Goal: Task Accomplishment & Management: Use online tool/utility

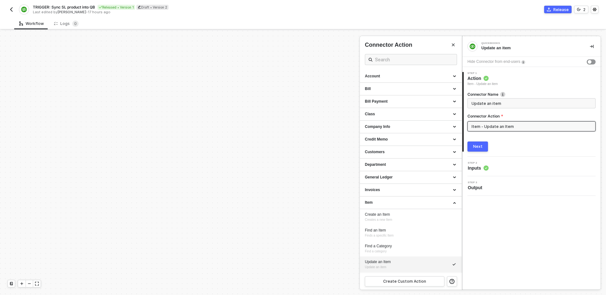
scroll to position [144, 536]
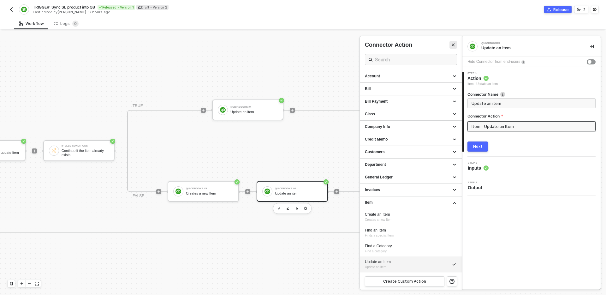
click at [454, 45] on icon "Close" at bounding box center [453, 45] width 3 height 3
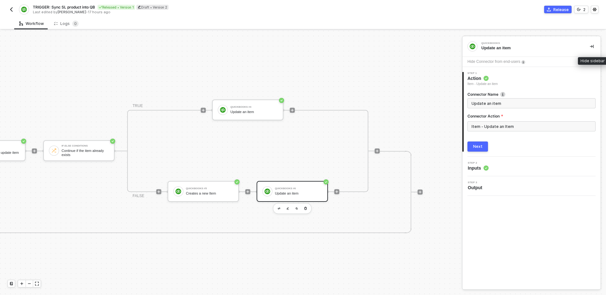
click at [593, 48] on button "button" at bounding box center [592, 47] width 8 height 8
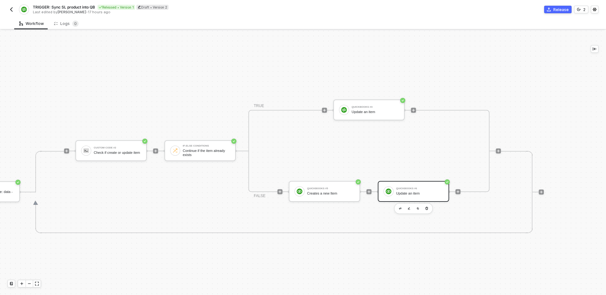
click at [341, 59] on div "TRIGGER NewProductAdded Manual QB sync product Shopline Get product Custom Code…" at bounding box center [64, 192] width 959 height 611
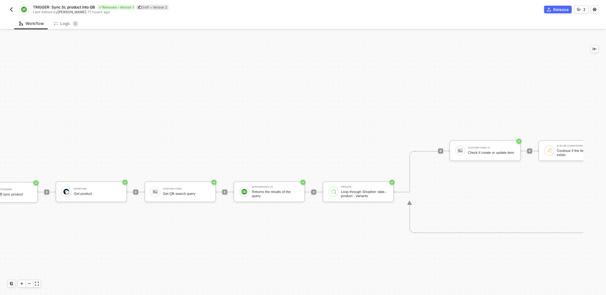
scroll to position [144, 0]
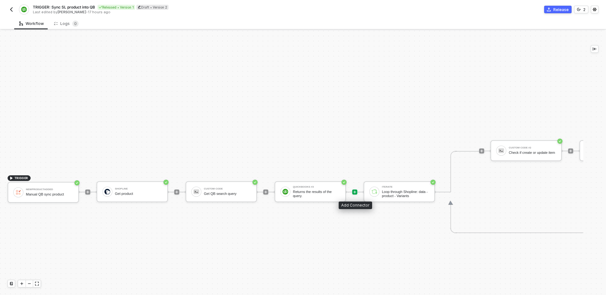
click at [354, 192] on icon "icon-play" at bounding box center [355, 192] width 3 height 3
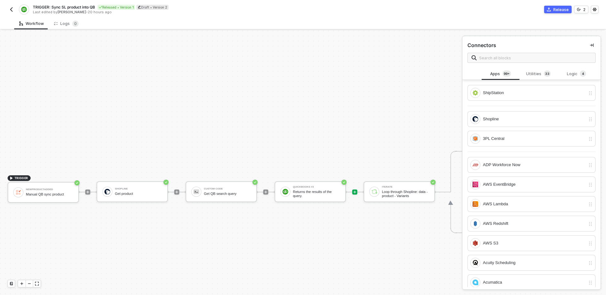
click at [354, 228] on div "TRIGGER NewProductAdded Manual QB sync product Shopline Get product Custom Code…" at bounding box center [479, 192] width 959 height 611
click at [357, 190] on div at bounding box center [355, 191] width 84 height 49
click at [354, 191] on icon "icon-play" at bounding box center [355, 192] width 4 height 4
click at [512, 53] on span at bounding box center [532, 58] width 128 height 10
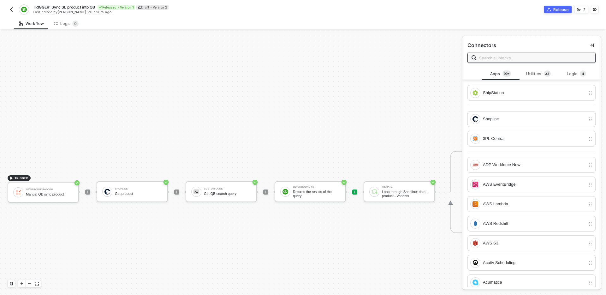
click at [511, 59] on input "text" at bounding box center [535, 57] width 112 height 7
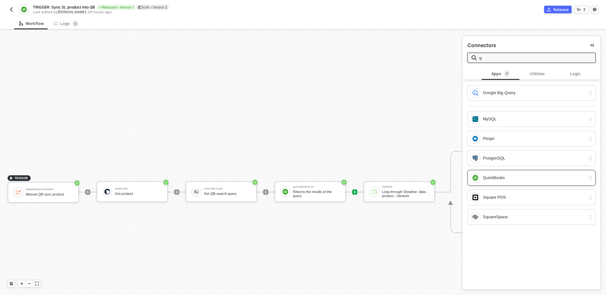
type input "q"
click at [497, 179] on div "QuickBooks" at bounding box center [534, 177] width 103 height 7
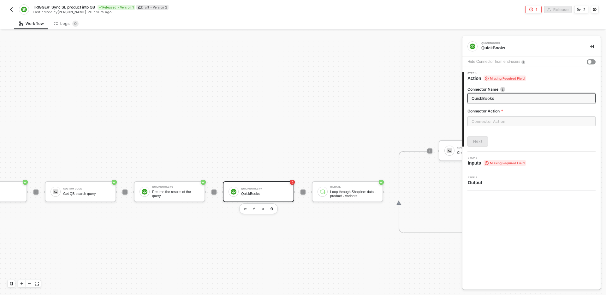
scroll to position [144, 144]
click at [502, 99] on input "QuickBooks" at bounding box center [531, 98] width 119 height 7
type input "Get income account"
click at [507, 125] on input "text" at bounding box center [532, 121] width 128 height 10
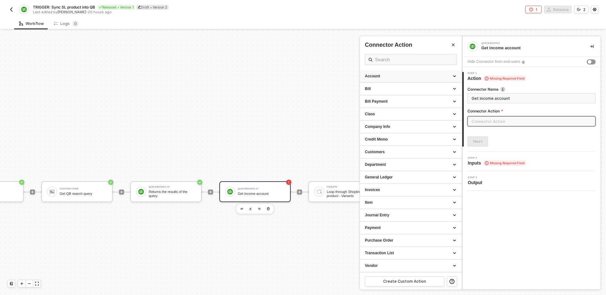
click at [388, 78] on div "Account" at bounding box center [411, 76] width 92 height 5
click at [404, 137] on div "Query a Account" at bounding box center [411, 135] width 92 height 5
type input "Account - Query a Account"
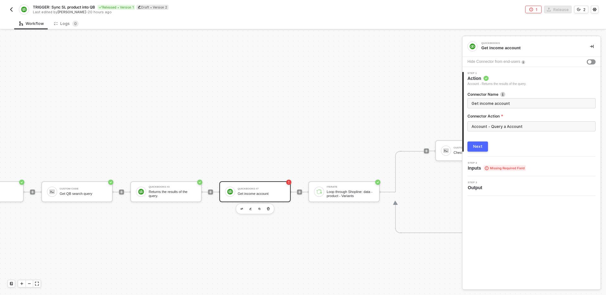
click at [474, 150] on button "Next" at bounding box center [478, 146] width 21 height 10
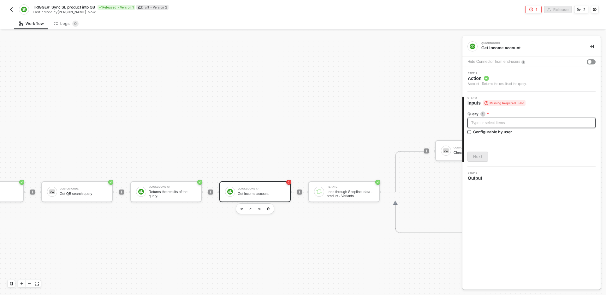
click at [524, 120] on div "Type or select items ﻿" at bounding box center [531, 123] width 121 height 6
click at [533, 138] on div at bounding box center [532, 138] width 128 height 3
click at [547, 127] on div "Type or select items ﻿" at bounding box center [532, 123] width 128 height 10
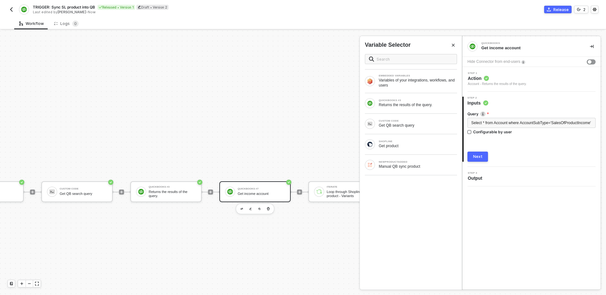
click at [480, 159] on div "Next" at bounding box center [477, 156] width 9 height 5
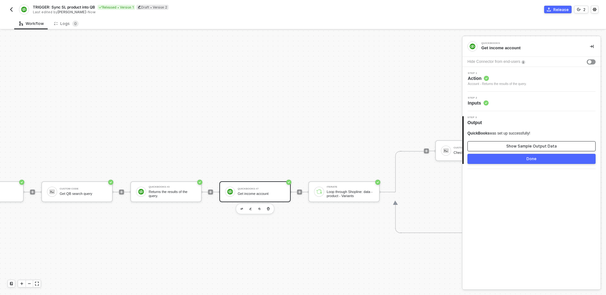
click at [526, 147] on div "Show Sample Output Data" at bounding box center [531, 146] width 51 height 5
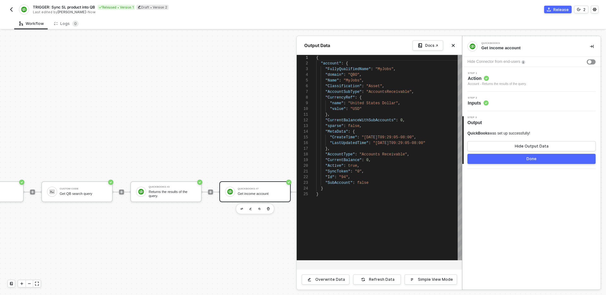
scroll to position [57, 0]
click at [520, 161] on button "Done" at bounding box center [532, 159] width 128 height 10
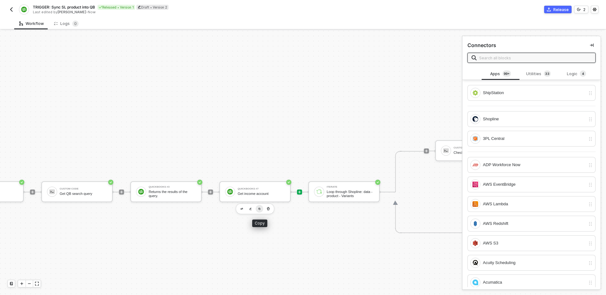
click at [259, 210] on button "button" at bounding box center [260, 209] width 8 height 8
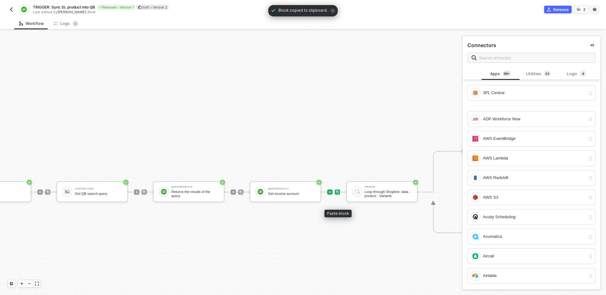
click at [337, 191] on img at bounding box center [338, 192] width 4 height 4
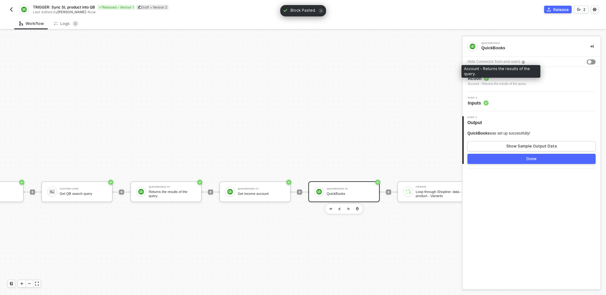
click at [526, 78] on span "Action" at bounding box center [497, 78] width 59 height 6
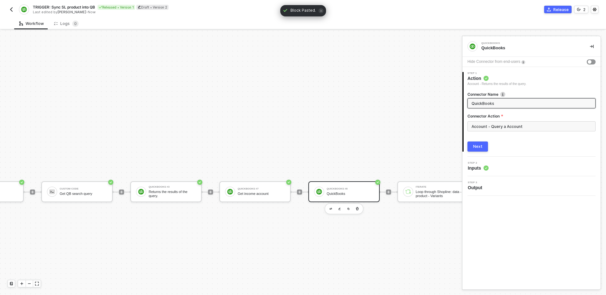
click at [516, 105] on input "QuickBooks" at bounding box center [531, 103] width 119 height 7
click at [488, 103] on input "Get asset account" at bounding box center [531, 103] width 119 height 7
type input "Get assets account"
click at [480, 147] on div "Next" at bounding box center [477, 146] width 9 height 5
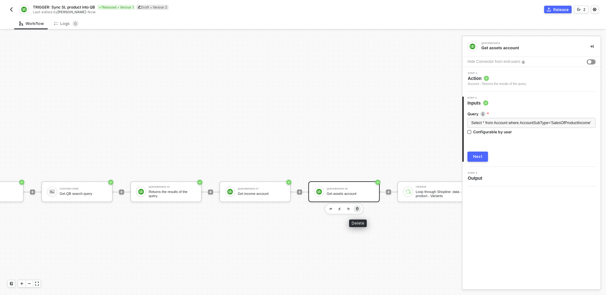
click at [358, 208] on icon "button" at bounding box center [357, 208] width 3 height 3
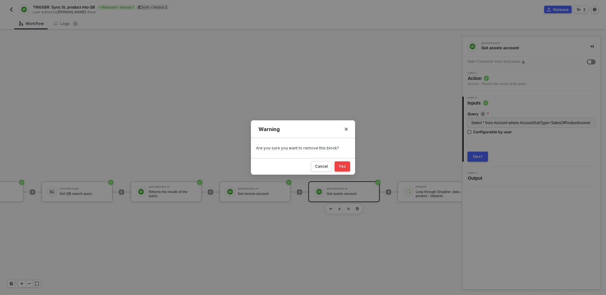
click at [342, 165] on div "Yes" at bounding box center [342, 166] width 7 height 5
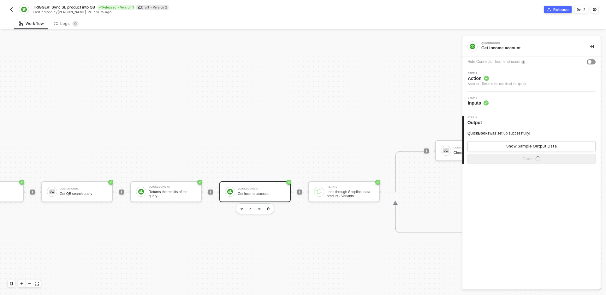
click at [262, 192] on div "Get income account" at bounding box center [261, 194] width 47 height 4
click at [488, 144] on button "Show Sample Output Data" at bounding box center [532, 146] width 128 height 10
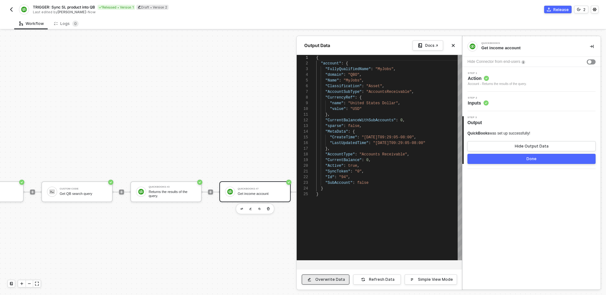
click at [329, 281] on div "Overwrite Data" at bounding box center [330, 279] width 30 height 5
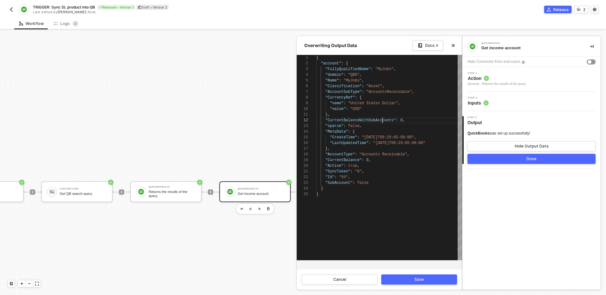
click at [383, 121] on span ""CurrentBalanceWithSubAccounts"" at bounding box center [360, 120] width 70 height 4
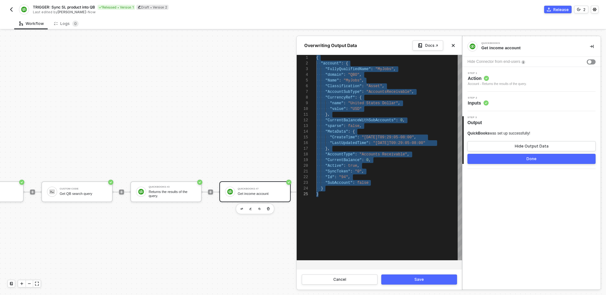
paste textarea ""maxResults": 1 }, "time": "2025-10-08T12:45:27.136-07:00""
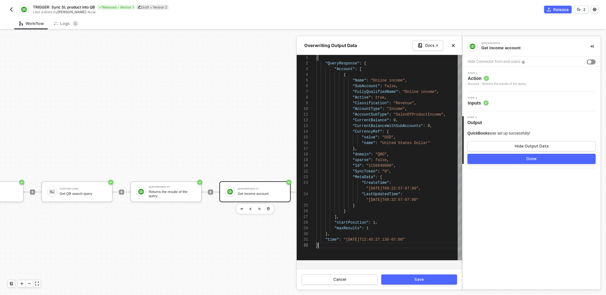
scroll to position [0, 52]
click at [379, 229] on div ""maxResults" : 1" at bounding box center [389, 228] width 146 height 6
click at [427, 229] on div ""time" : "2025-10-08T12:45:27.136-07:00"" at bounding box center [389, 228] width 146 height 6
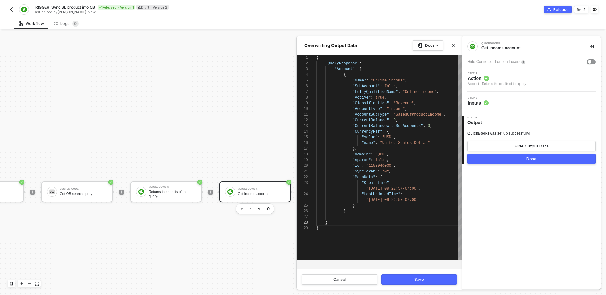
click at [414, 279] on button "Save" at bounding box center [419, 279] width 76 height 10
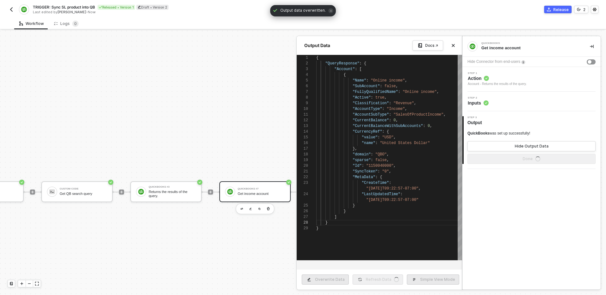
type textarea "{ "QueryResponse": { "Account": [ { "Name": "Online income", "SubAccount": fals…"
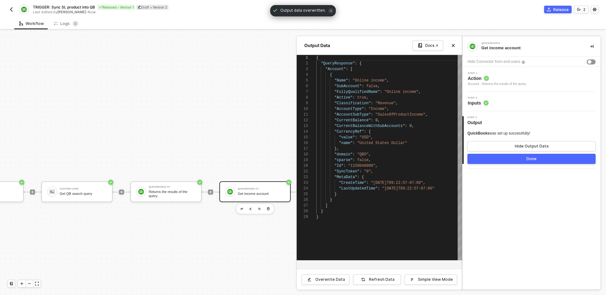
click at [497, 160] on button "Done" at bounding box center [532, 159] width 128 height 10
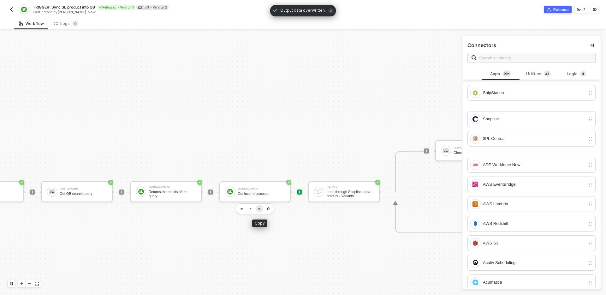
click at [259, 209] on img "button" at bounding box center [259, 208] width 3 height 3
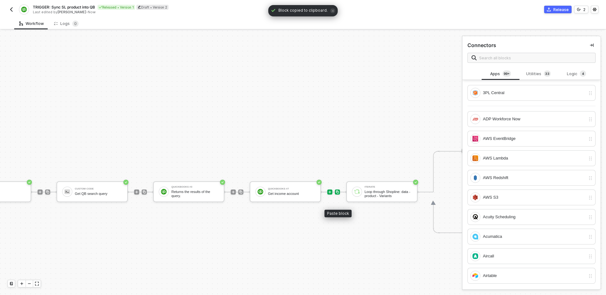
click at [338, 193] on img at bounding box center [338, 192] width 4 height 4
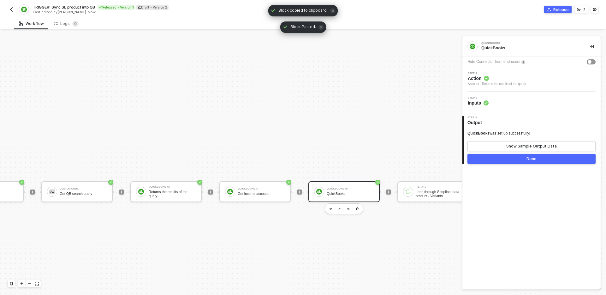
click at [507, 77] on span "Action" at bounding box center [497, 78] width 59 height 6
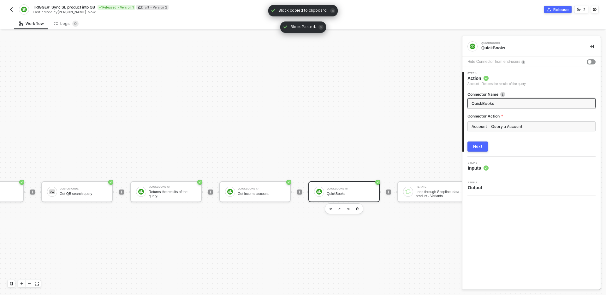
click at [526, 103] on input "QuickBooks" at bounding box center [531, 103] width 119 height 7
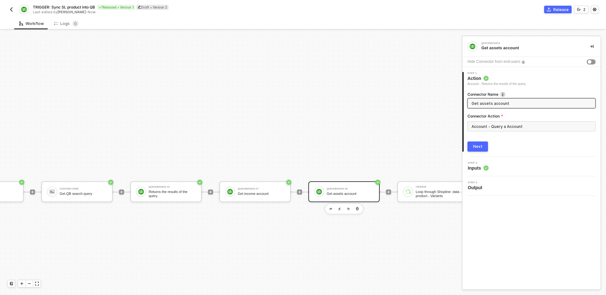
type input "Get assets account"
click at [477, 142] on button "Next" at bounding box center [478, 146] width 21 height 10
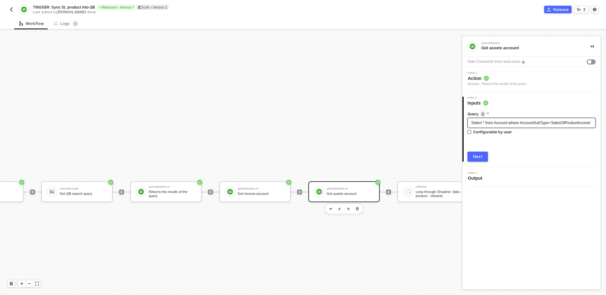
click at [545, 128] on div "Select * from Account where AccountSubType='SalesOfProductIncome'" at bounding box center [532, 123] width 128 height 10
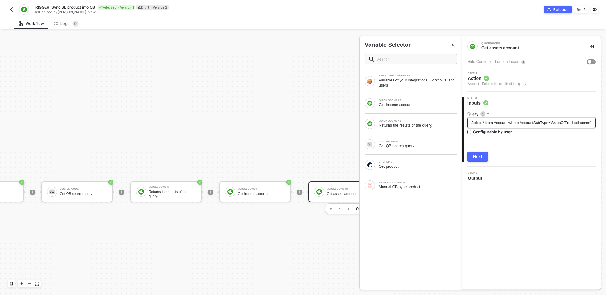
click at [545, 128] on div "Select * from Account where AccountSubType='SalesOfProductIncome'" at bounding box center [532, 123] width 128 height 10
click at [481, 157] on div "Next" at bounding box center [477, 156] width 9 height 5
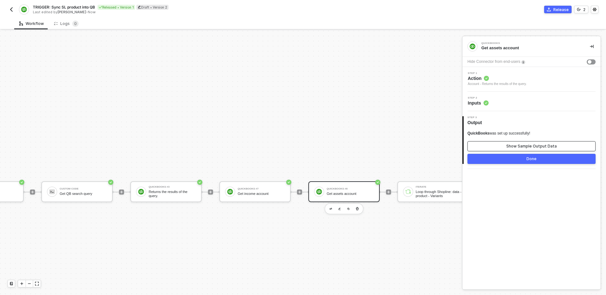
click at [529, 146] on div "Show Sample Output Data" at bounding box center [531, 146] width 51 height 5
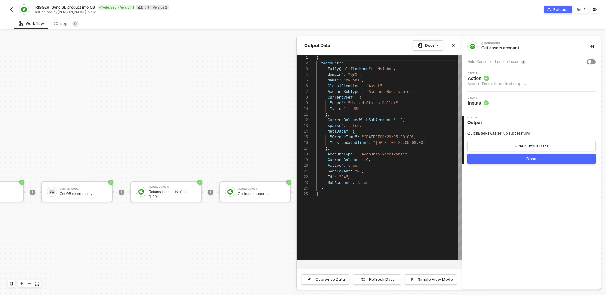
click at [502, 159] on button "Done" at bounding box center [532, 159] width 128 height 10
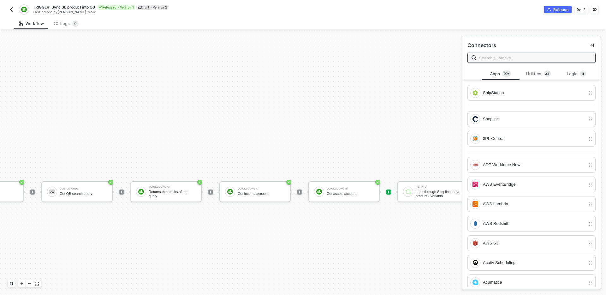
click at [349, 233] on div "TRIGGER NewProductAdded Manual QB sync product Shopline Get product Custom Code…" at bounding box center [424, 192] width 1137 height 611
click at [258, 189] on div "QuickBooks #7" at bounding box center [261, 189] width 47 height 3
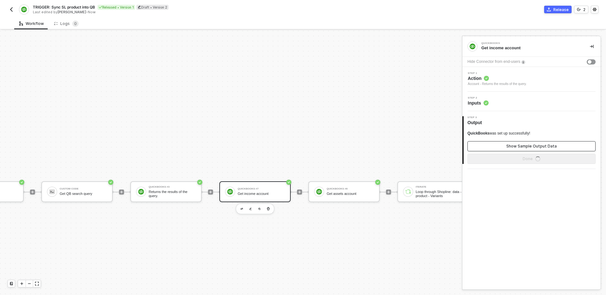
click at [536, 144] on div "Show Sample Output Data" at bounding box center [531, 146] width 51 height 5
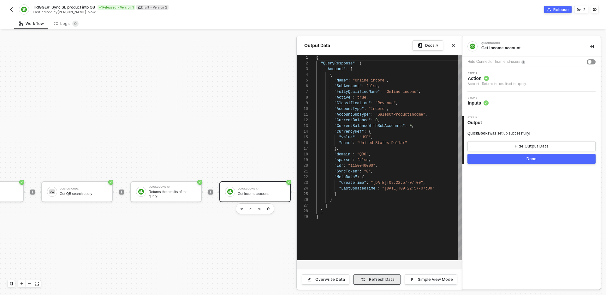
click at [365, 278] on icon "button" at bounding box center [363, 279] width 4 height 4
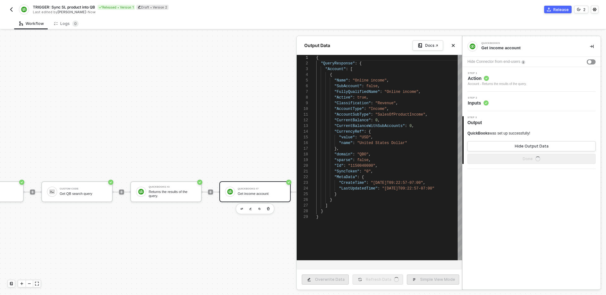
type textarea "{ "account": { "FullyQualifiedName": "MyJobs", "domain": "QBO", "Name": "MyJobs…"
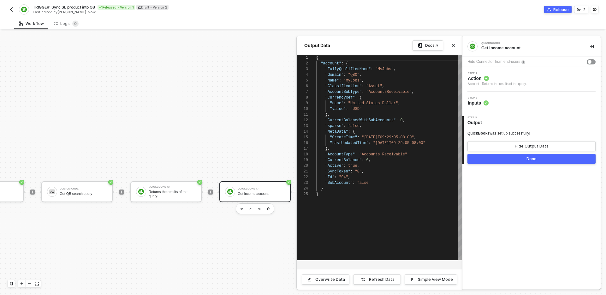
click at [483, 160] on button "Done" at bounding box center [532, 159] width 128 height 10
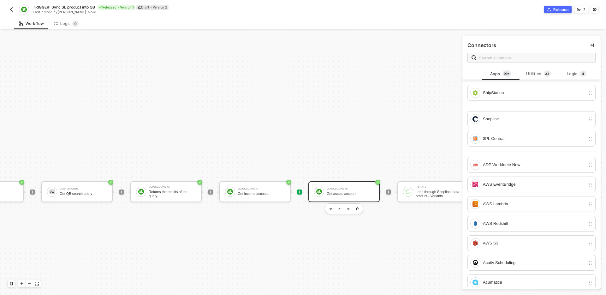
click at [349, 190] on div "QuickBooks #8" at bounding box center [350, 189] width 47 height 3
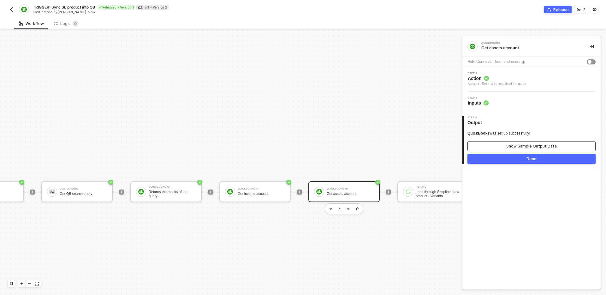
click at [522, 146] on div "Show Sample Output Data" at bounding box center [531, 146] width 51 height 5
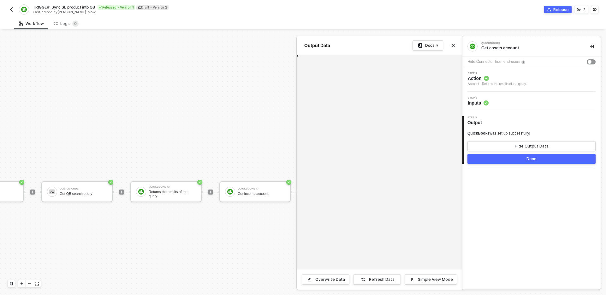
type textarea "{ "account": { "FullyQualifiedName": "MyJobs", "domain": "QBO", "Name": "MyJobs…"
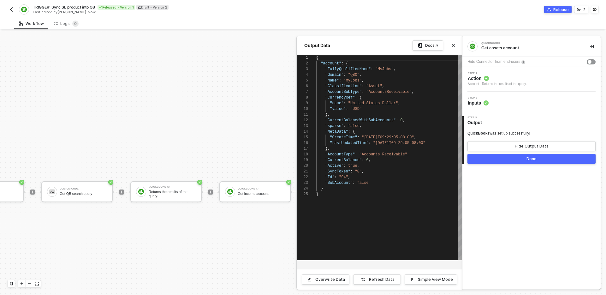
click at [534, 159] on div "Done" at bounding box center [532, 158] width 10 height 5
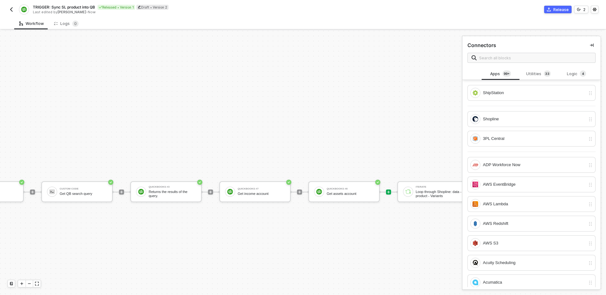
click at [336, 235] on div "TRIGGER NewProductAdded Manual QB sync product Shopline Get product Custom Code…" at bounding box center [424, 192] width 1137 height 611
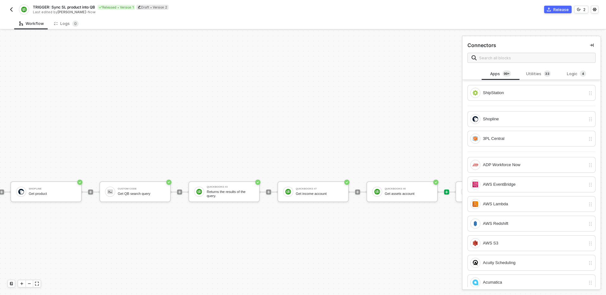
scroll to position [144, 85]
click at [230, 186] on div "QuickBooks #3" at bounding box center [231, 187] width 47 height 3
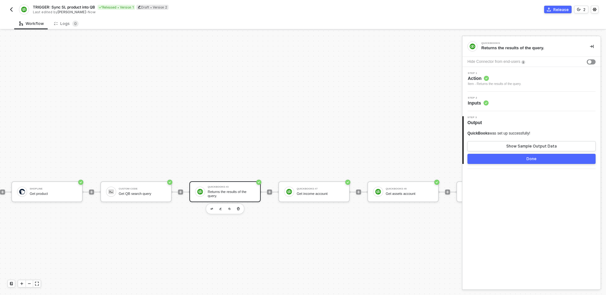
click at [551, 79] on div "Step 1 Action Item - Returns the results of the query." at bounding box center [532, 79] width 137 height 15
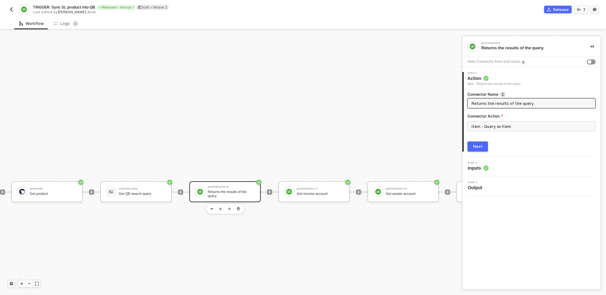
click at [537, 104] on input "Returns the results of the query." at bounding box center [531, 103] width 119 height 7
type input "Query items"
click at [480, 149] on div "Next" at bounding box center [477, 146] width 9 height 5
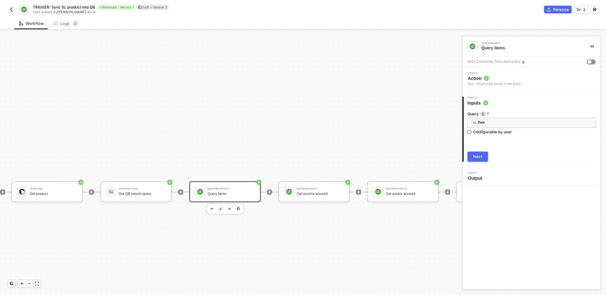
click at [472, 155] on button "Next" at bounding box center [478, 157] width 21 height 10
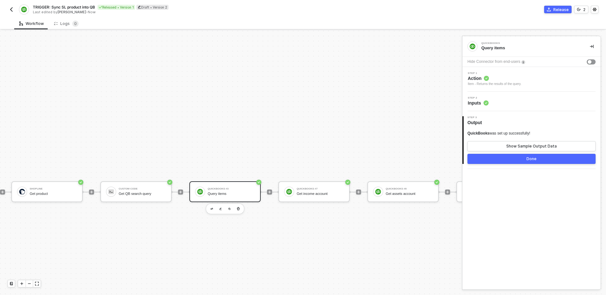
click at [521, 161] on button "Done" at bounding box center [532, 159] width 128 height 10
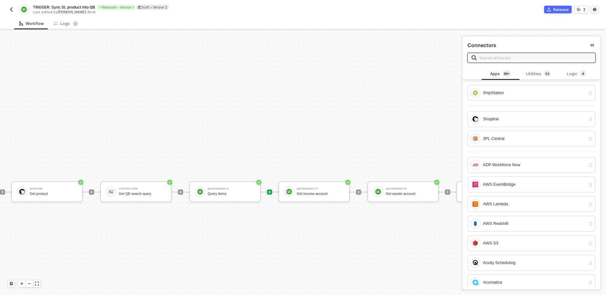
click at [378, 228] on div "TRIGGER NewProductAdded Manual QB sync product Shopline Get product Custom Code…" at bounding box center [483, 192] width 1137 height 611
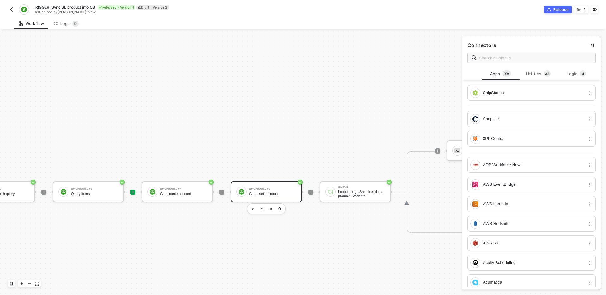
scroll to position [144, 224]
click at [280, 188] on div "QuickBooks #8" at bounding box center [270, 189] width 47 height 3
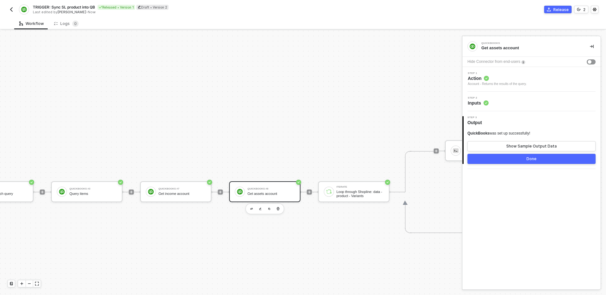
click at [524, 101] on div "Step 2 Inputs" at bounding box center [532, 101] width 137 height 9
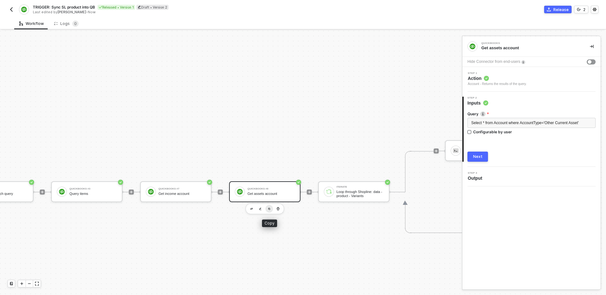
click at [270, 209] on img "button" at bounding box center [269, 208] width 3 height 3
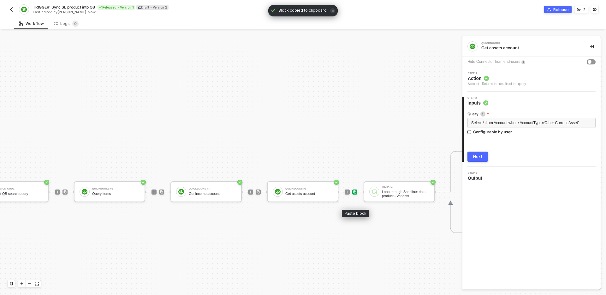
click at [355, 192] on img at bounding box center [355, 192] width 4 height 4
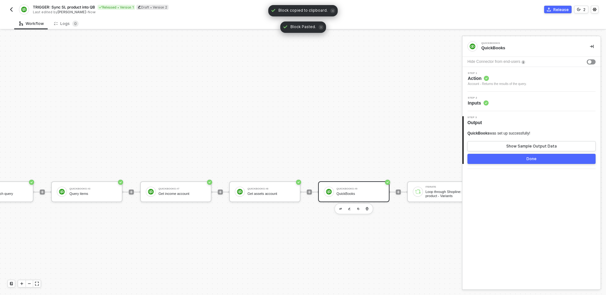
click at [521, 80] on span "Action" at bounding box center [497, 78] width 59 height 6
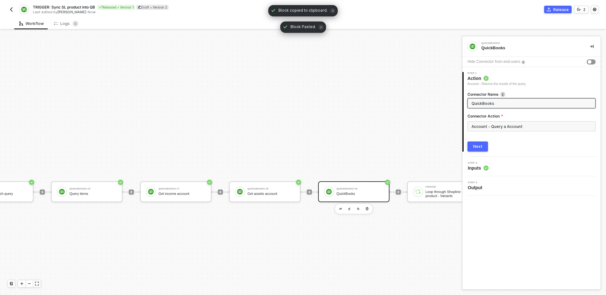
click at [515, 103] on input "QuickBooks" at bounding box center [531, 103] width 119 height 7
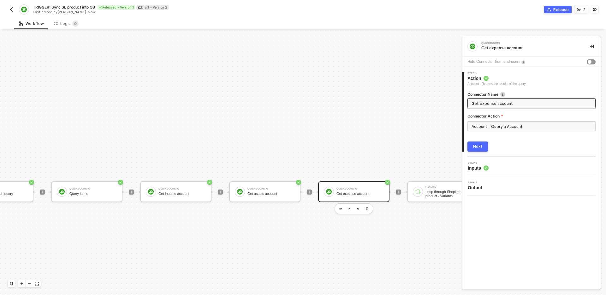
type input "Get expense account"
click at [479, 150] on button "Next" at bounding box center [478, 146] width 21 height 10
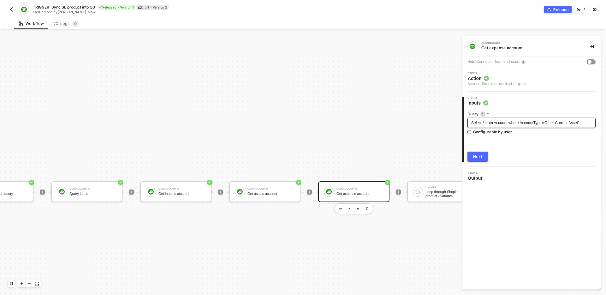
click at [520, 125] on span "Select * from Account where AccountType='Other Current Asset'" at bounding box center [524, 123] width 107 height 4
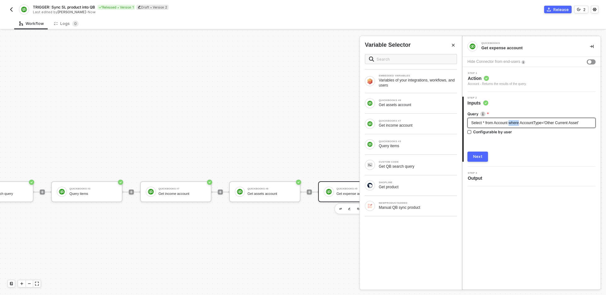
click at [520, 125] on span "Select * from Account where AccountType='Other Current Asset'" at bounding box center [524, 123] width 107 height 4
click at [478, 157] on div "Next" at bounding box center [477, 156] width 9 height 5
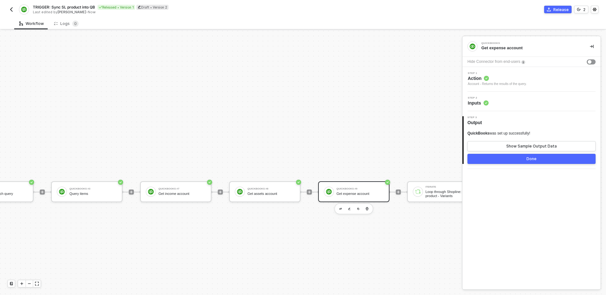
click at [510, 159] on button "Done" at bounding box center [532, 159] width 128 height 10
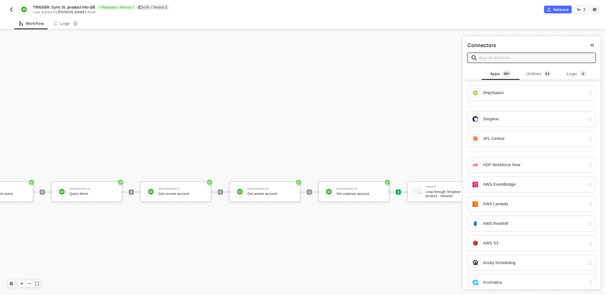
click at [371, 246] on div "TRIGGER NewProductAdded Manual QB sync product Shopline Get product Custom Code…" at bounding box center [389, 192] width 1226 height 611
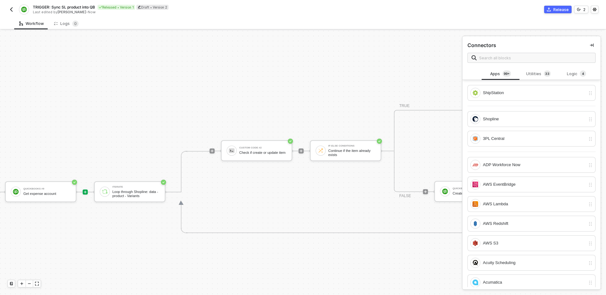
scroll to position [144, 539]
click at [295, 205] on div "Custom Code #2 Check if create or update item If-Else Conditions Continue if th…" at bounding box center [425, 192] width 437 height 82
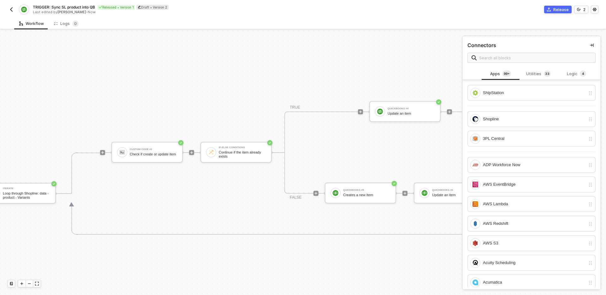
scroll to position [142, 647]
click at [312, 148] on div "TRUE QuickBooks #4 Update an item FALSE QuickBooks #5 Creates a new Item QuickB…" at bounding box center [404, 152] width 241 height 82
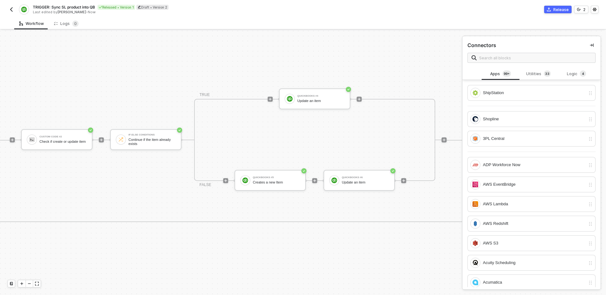
scroll to position [156, 736]
click at [269, 176] on div "QuickBooks #5" at bounding box center [276, 176] width 47 height 3
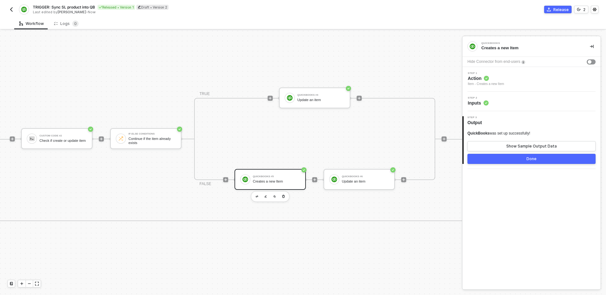
click at [530, 98] on div "Step 2 Inputs" at bounding box center [532, 101] width 137 height 9
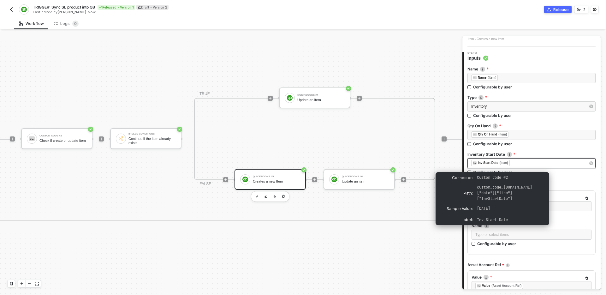
scroll to position [54, 0]
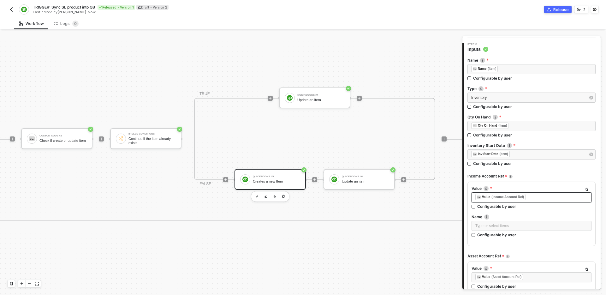
click at [547, 199] on div "﻿ ﻿ Value (Income Account Ref) ﻿" at bounding box center [531, 197] width 112 height 7
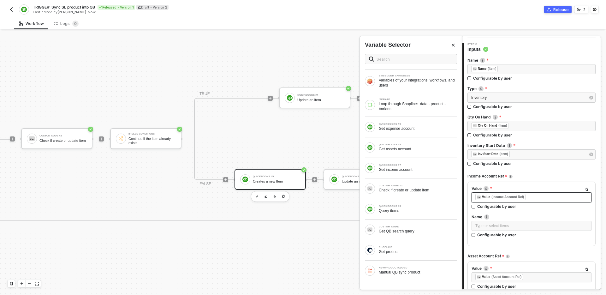
click at [543, 196] on div "﻿ ﻿ Value (Income Account Ref) ﻿" at bounding box center [531, 197] width 112 height 7
click at [413, 171] on div "Get income account" at bounding box center [418, 169] width 78 height 5
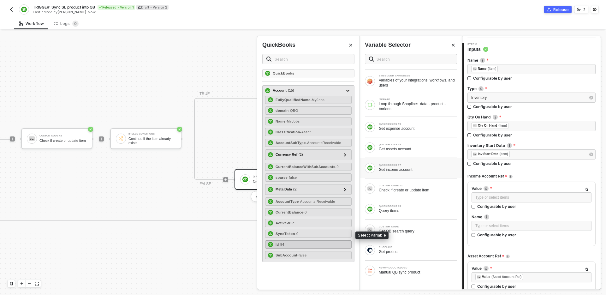
click at [308, 243] on div "Id - 94" at bounding box center [308, 244] width 86 height 8
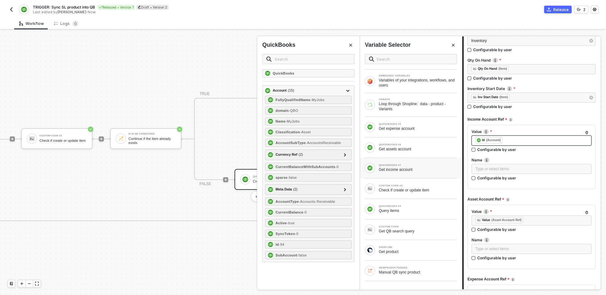
scroll to position [115, 0]
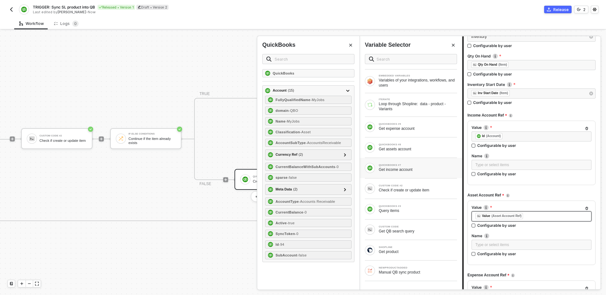
click at [536, 216] on div "﻿ ﻿ Value (Asset Account Ref) ﻿" at bounding box center [531, 216] width 112 height 7
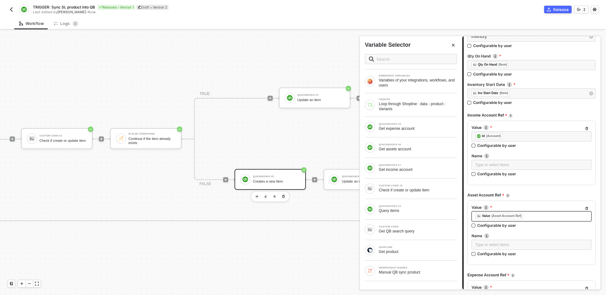
click at [536, 216] on div "﻿ ﻿ Value (Asset Account Ref) ﻿" at bounding box center [531, 216] width 112 height 7
click at [424, 152] on div "QUICKBOOKS #8 Get assets account" at bounding box center [411, 147] width 92 height 10
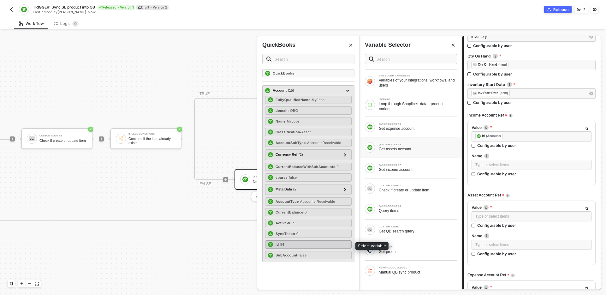
click at [307, 241] on div "Id - 94" at bounding box center [308, 244] width 86 height 8
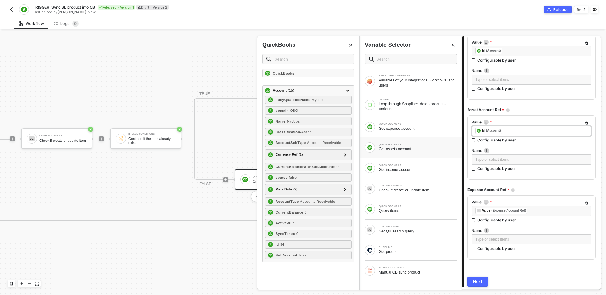
scroll to position [207, 0]
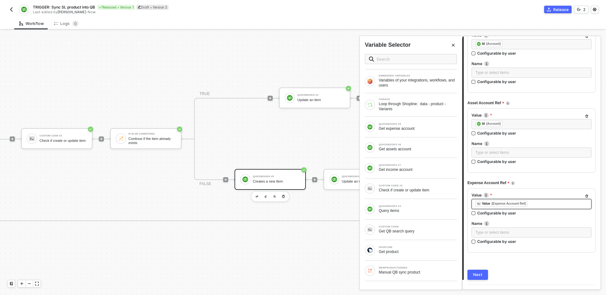
click at [547, 201] on div "﻿ ﻿ Value (Expense Account Ref) ﻿" at bounding box center [531, 203] width 112 height 7
click at [548, 204] on div "﻿ ﻿ Value (Expense Account Ref) ﻿" at bounding box center [531, 203] width 112 height 7
click at [414, 125] on div "QUICKBOOKS #9 Get expense account" at bounding box center [418, 127] width 78 height 8
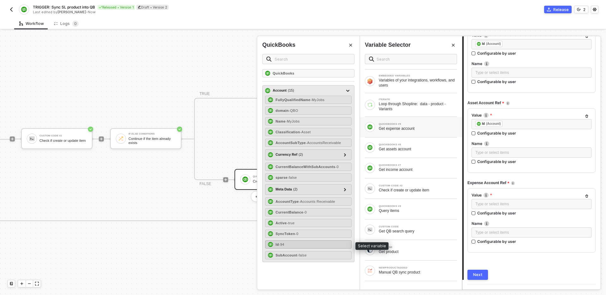
click at [310, 246] on div "Id - 94" at bounding box center [308, 244] width 86 height 8
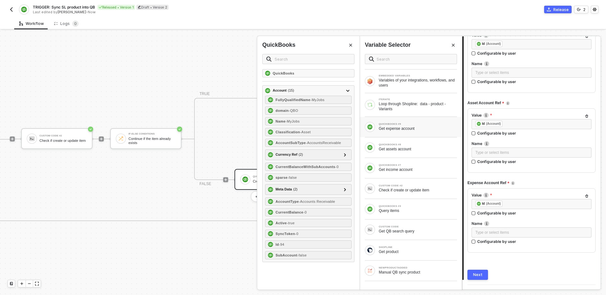
click at [480, 273] on div "Next" at bounding box center [477, 274] width 9 height 5
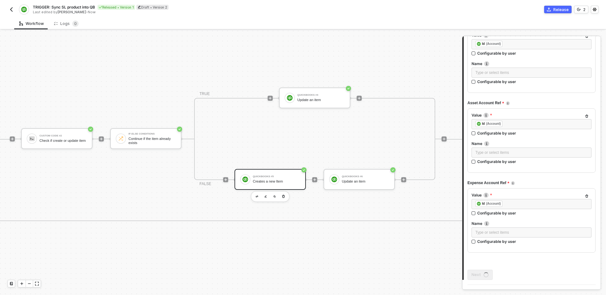
scroll to position [0, 0]
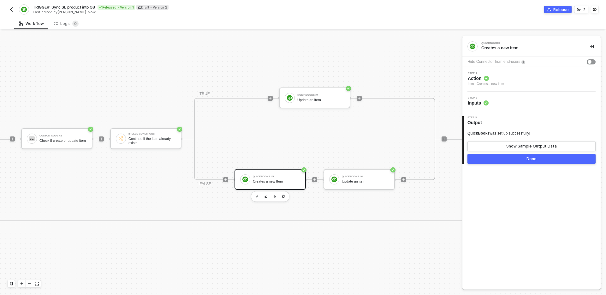
click at [504, 160] on button "Done" at bounding box center [532, 159] width 128 height 10
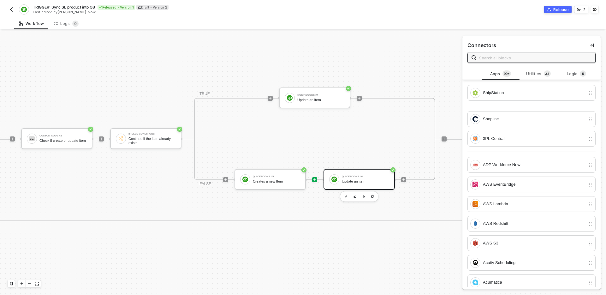
click at [364, 181] on div "Update an item" at bounding box center [365, 181] width 47 height 4
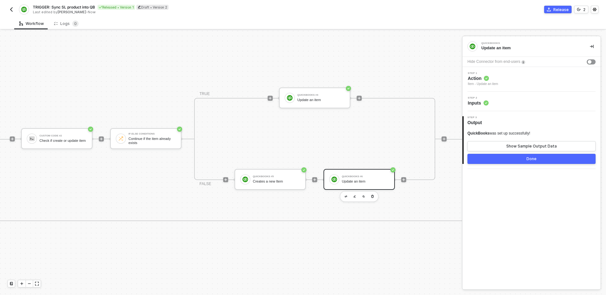
click at [524, 101] on div "Step 2 Inputs" at bounding box center [532, 101] width 137 height 9
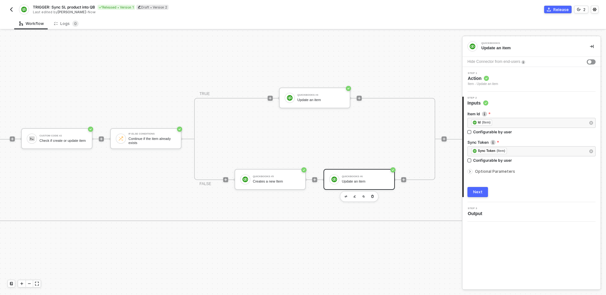
click at [503, 171] on span "Optional Parameters" at bounding box center [495, 171] width 40 height 5
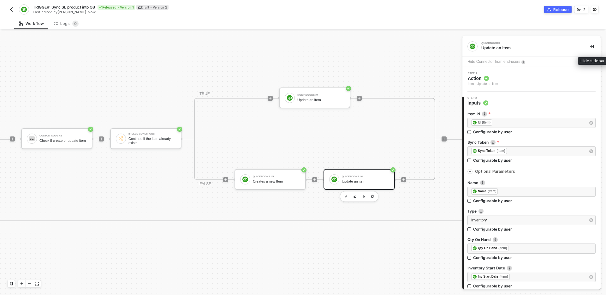
click at [593, 47] on icon "icon-collapse-right" at bounding box center [592, 47] width 4 height 4
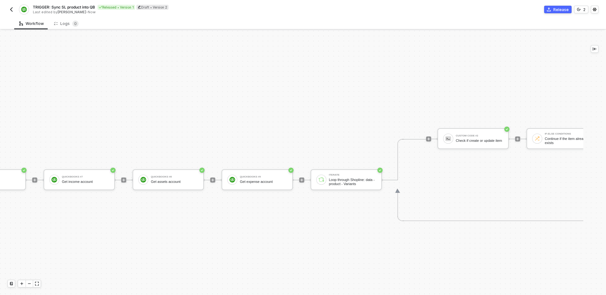
click at [312, 216] on div "TRIGGER NewProductAdded Manual QB sync product Shopline Get product Custom Code…" at bounding box center [293, 180] width 1226 height 611
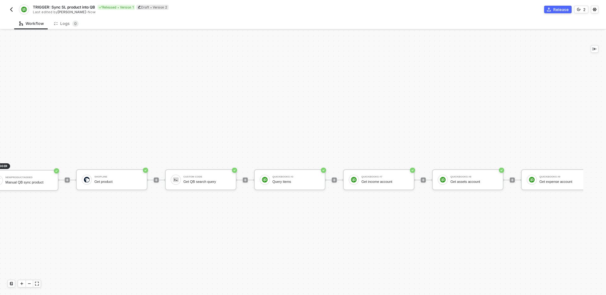
scroll to position [156, 0]
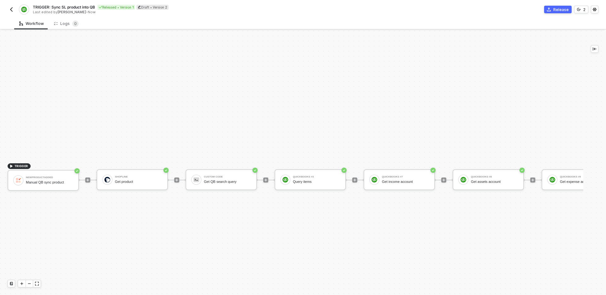
click at [312, 216] on div "TRIGGER NewProductAdded Manual QB sync product Shopline Get product Custom Code…" at bounding box center [613, 180] width 1226 height 611
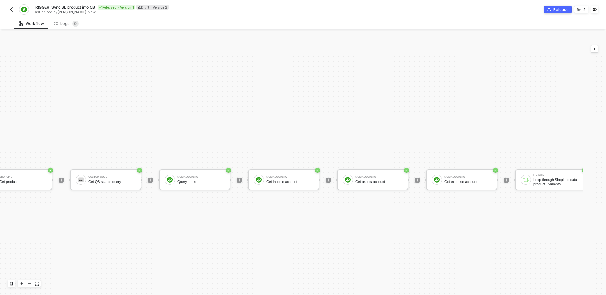
scroll to position [156, 117]
click at [376, 241] on div "TRIGGER NewProductAdded Manual QB sync product Shopline Get product Custom Code…" at bounding box center [496, 180] width 1226 height 611
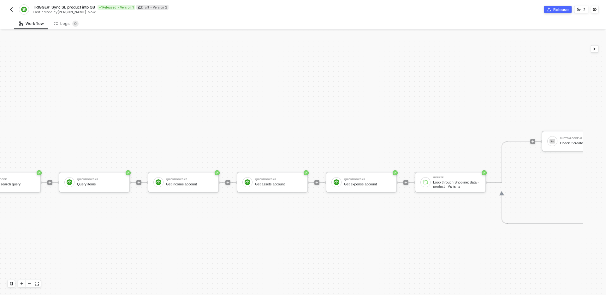
scroll to position [153, 224]
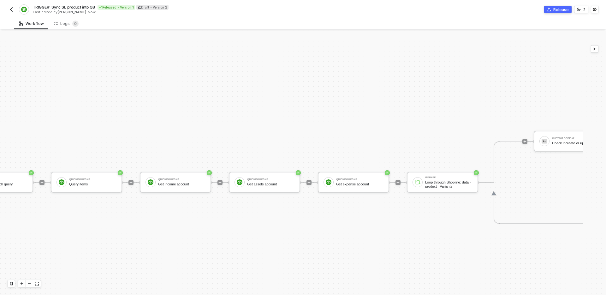
click at [397, 238] on div "TRIGGER NewProductAdded Manual QB sync product Shopline Get product Custom Code…" at bounding box center [389, 182] width 1226 height 611
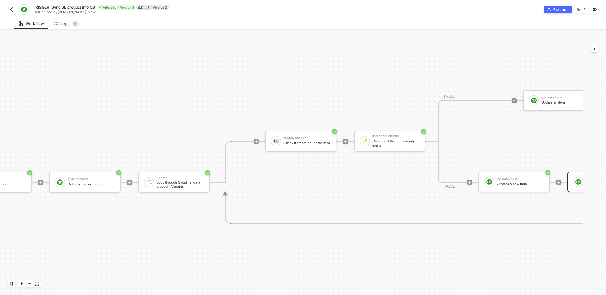
scroll to position [153, 493]
click at [366, 191] on div "Custom Code #2 Check if create or update item If-Else Conditions Continue if th…" at bounding box center [471, 182] width 437 height 82
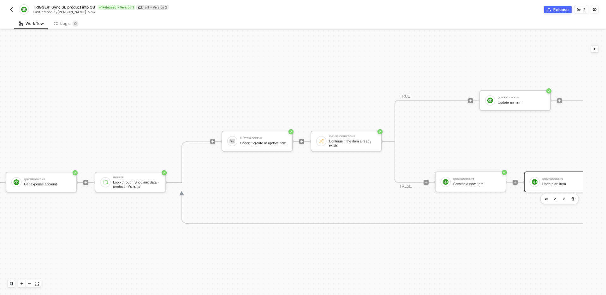
scroll to position [153, 541]
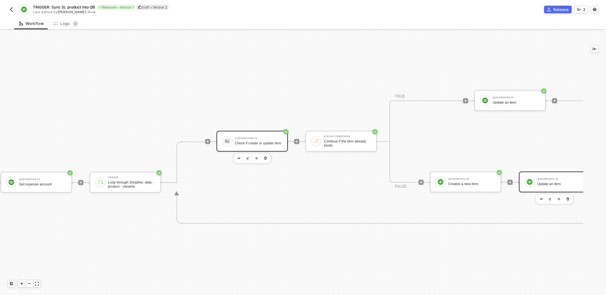
click at [263, 148] on div "Custom Code #2 Check if create or update item" at bounding box center [252, 141] width 71 height 21
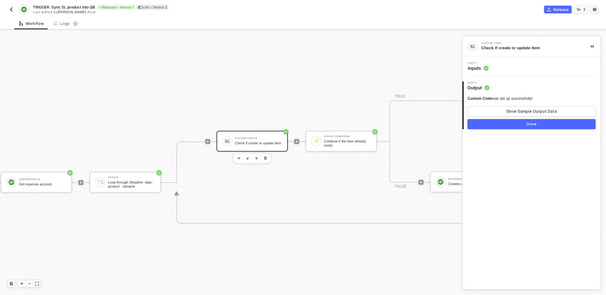
click at [543, 73] on div "Step 1 Inputs" at bounding box center [531, 67] width 138 height 20
click at [543, 66] on div "Step 1 Inputs" at bounding box center [532, 66] width 137 height 9
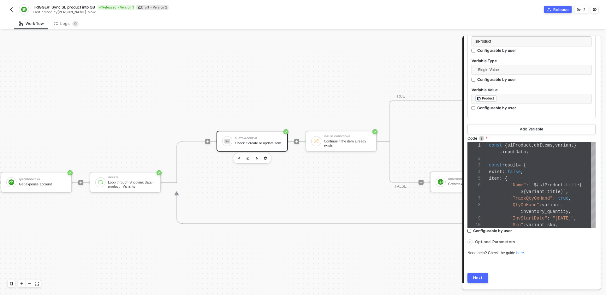
scroll to position [323, 0]
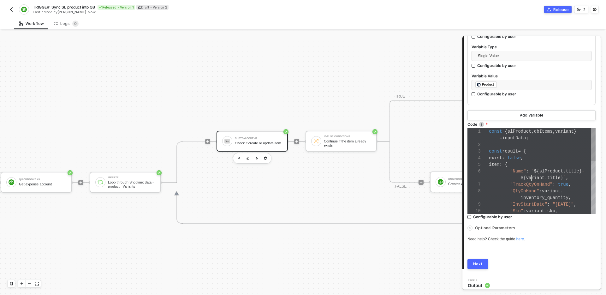
click at [533, 175] on span "variant" at bounding box center [535, 177] width 19 height 5
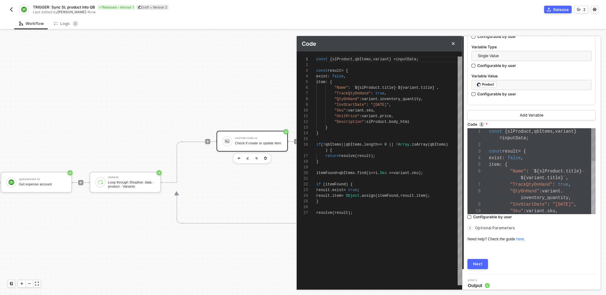
scroll to position [33, 0]
click at [423, 121] on div ""Description" : slProduct . body_html" at bounding box center [389, 122] width 146 height 6
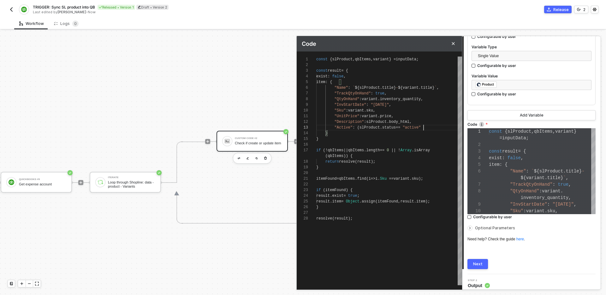
scroll to position [11, 107]
type textarea ""UnitPrice": variant.price, "Description": slProduct.body_html, "Active": (slPr…"
click at [483, 261] on button "Next" at bounding box center [478, 264] width 21 height 10
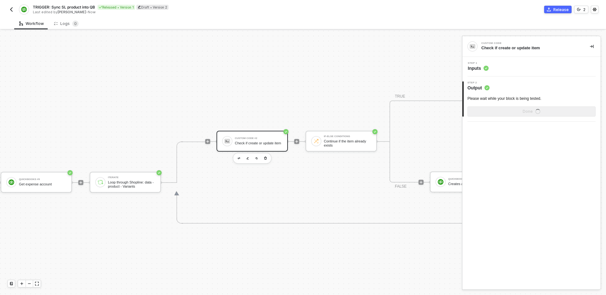
scroll to position [0, 0]
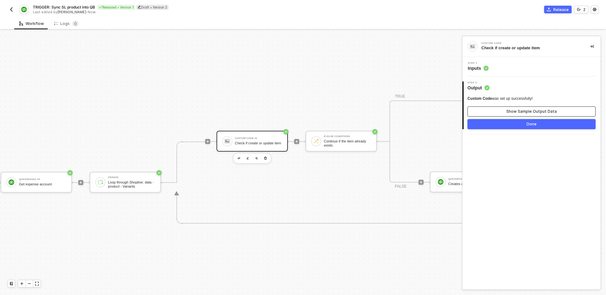
click at [510, 112] on div "Show Sample Output Data" at bounding box center [531, 111] width 51 height 5
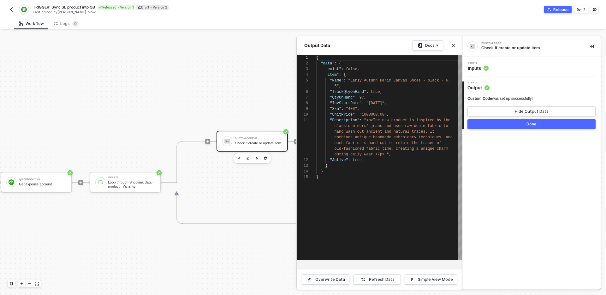
scroll to position [51, 0]
click at [178, 237] on div at bounding box center [303, 163] width 606 height 264
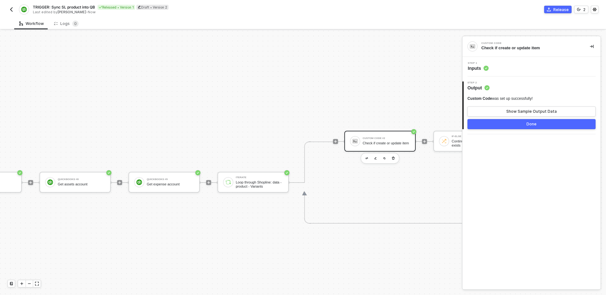
click at [253, 220] on div "TRIGGER NewProductAdded Manual QB sync product Shopline Get product Custom Code…" at bounding box center [200, 182] width 1226 height 611
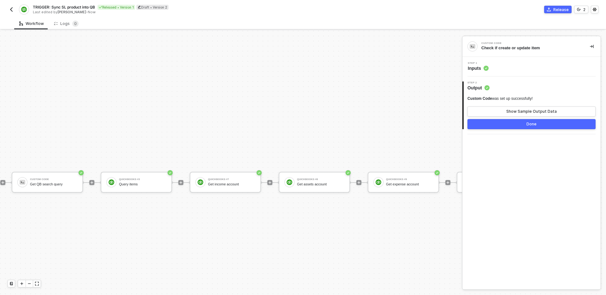
scroll to position [153, 167]
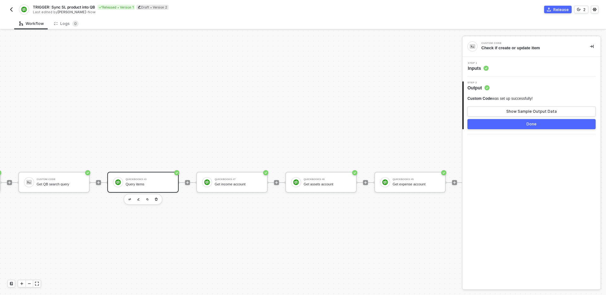
click at [146, 184] on div "Query items" at bounding box center [149, 184] width 47 height 4
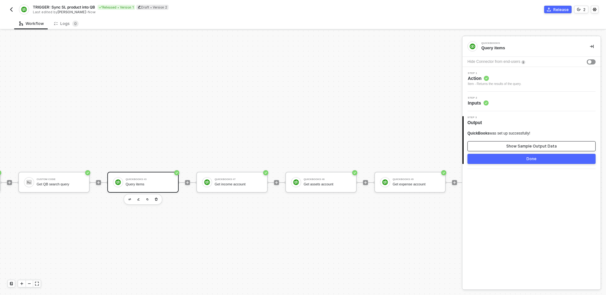
click at [515, 146] on div "Show Sample Output Data" at bounding box center [531, 146] width 51 height 5
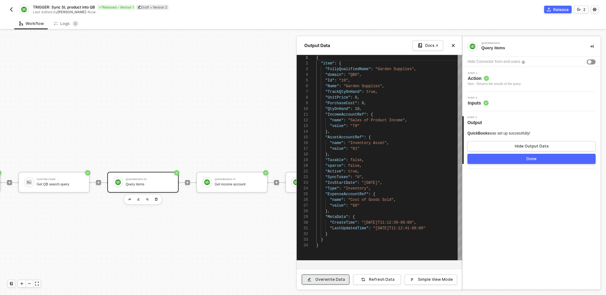
click at [334, 279] on div "Overwrite Data" at bounding box center [330, 279] width 30 height 5
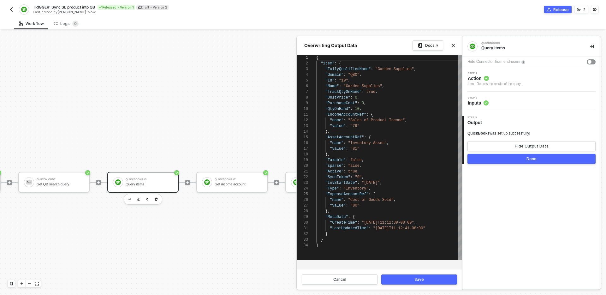
click at [362, 211] on div "}," at bounding box center [389, 211] width 146 height 6
click at [431, 282] on button "Save" at bounding box center [419, 279] width 76 height 10
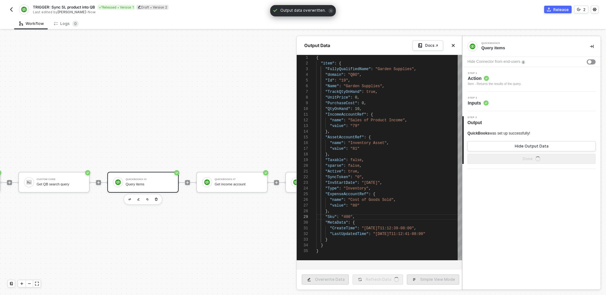
type textarea "{ "item": { "FullyQualifiedName": "Garden Supplies", "domain": "QBO", "Id": "19…"
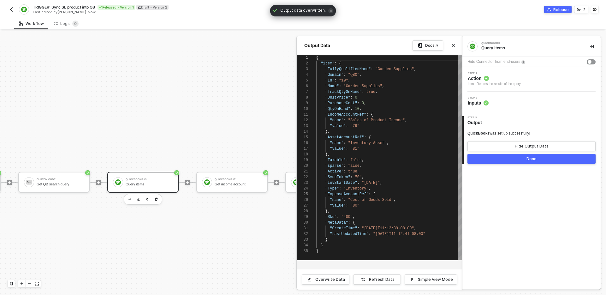
click at [509, 163] on button "Done" at bounding box center [532, 159] width 128 height 10
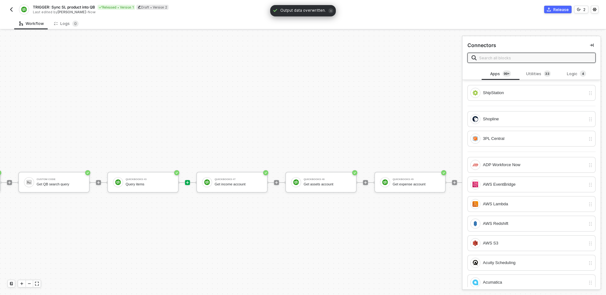
click at [385, 223] on div "TRIGGER NewProductAdded Manual QB sync product Shopline Get product Custom Code…" at bounding box center [446, 182] width 1226 height 611
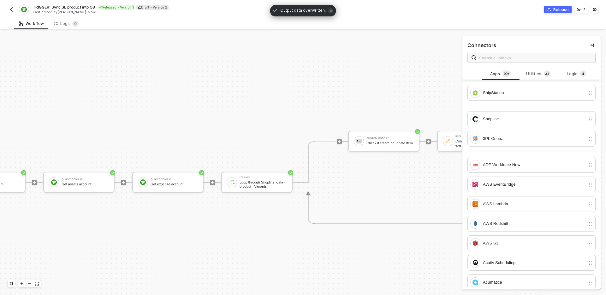
scroll to position [153, 430]
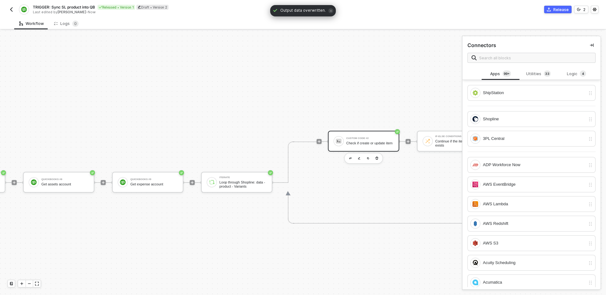
click at [362, 141] on div "Check if create or update item" at bounding box center [369, 143] width 47 height 4
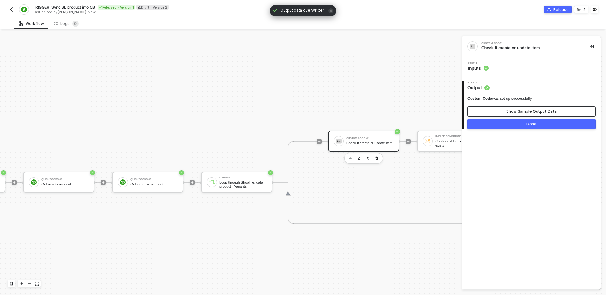
click at [506, 110] on button "Show Sample Output Data" at bounding box center [532, 111] width 128 height 10
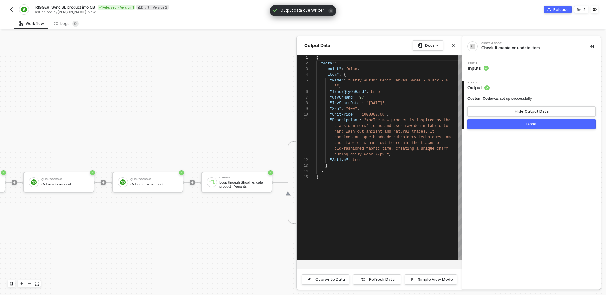
scroll to position [51, 0]
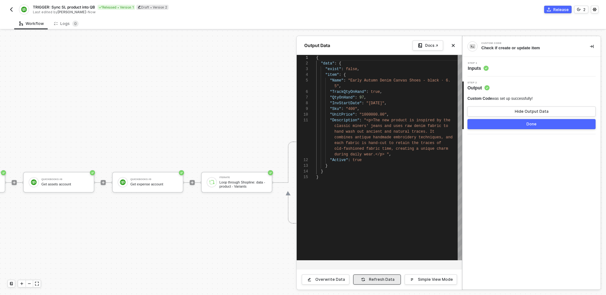
click at [382, 281] on div "Refresh Data" at bounding box center [382, 279] width 26 height 5
click at [514, 124] on button "Done" at bounding box center [532, 124] width 128 height 10
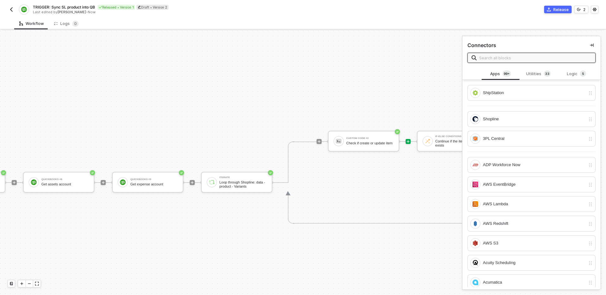
click at [381, 192] on div "Custom Code #2 Check if create or update item If-Else Conditions Continue if th…" at bounding box center [535, 182] width 437 height 82
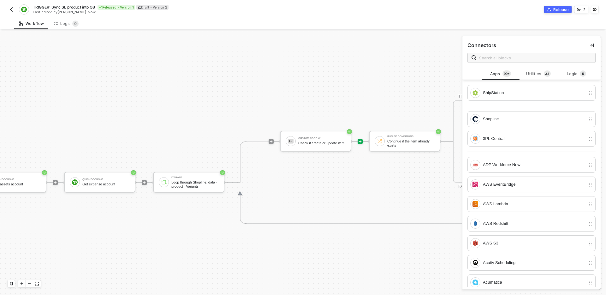
scroll to position [153, 489]
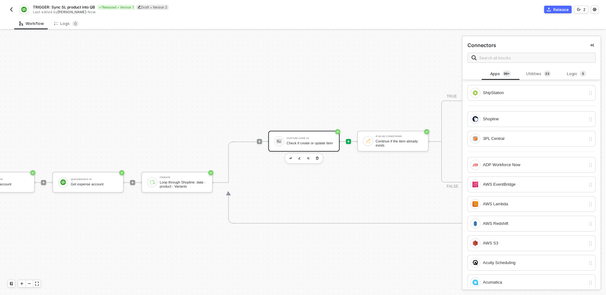
click at [302, 141] on div "Check if create or update item" at bounding box center [310, 143] width 47 height 4
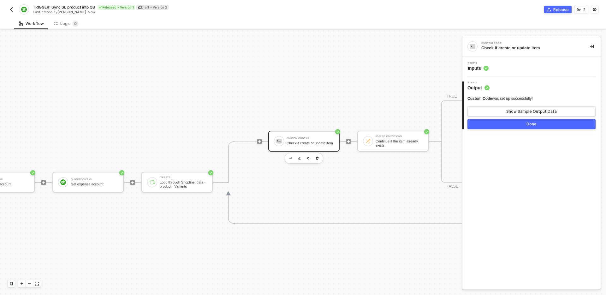
click at [528, 71] on div "Step 1 Inputs" at bounding box center [532, 66] width 137 height 9
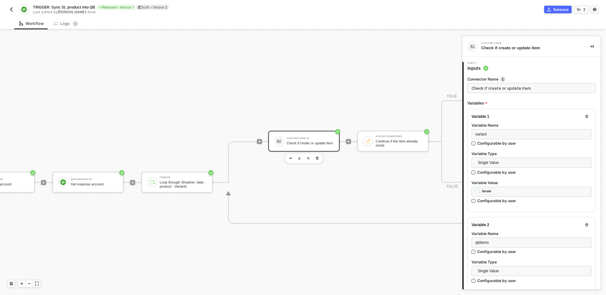
type textarea "const { slProduct, qbItems, variant } = inputData; const result = { exist: fals…"
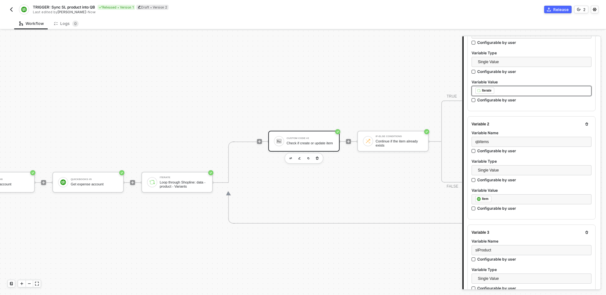
scroll to position [100, 0]
click at [180, 180] on div "Loop through Shopline: data - product - Variants" at bounding box center [183, 184] width 47 height 8
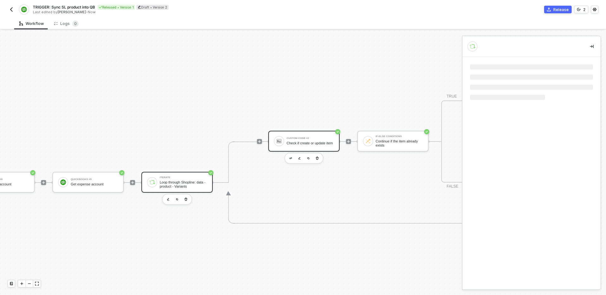
scroll to position [0, 0]
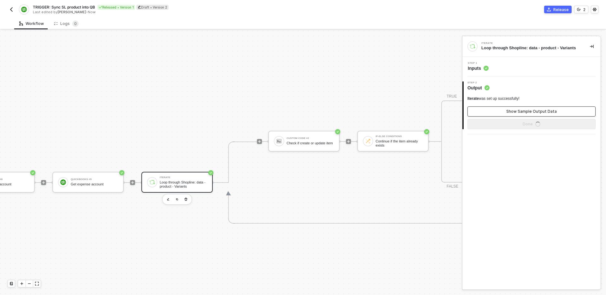
click at [521, 112] on div "Show Sample Output Data" at bounding box center [531, 111] width 51 height 5
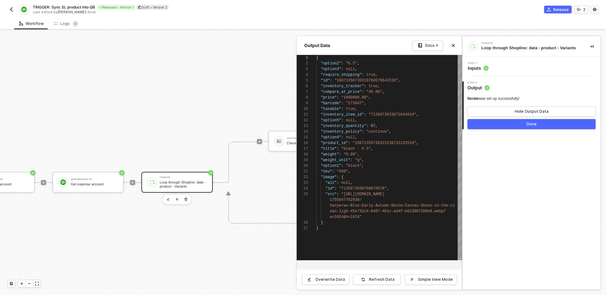
scroll to position [57, 0]
click at [453, 47] on button "Close" at bounding box center [454, 46] width 8 height 8
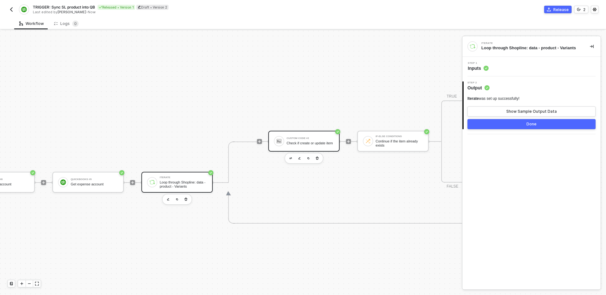
click at [310, 137] on div "Custom Code #2" at bounding box center [310, 138] width 47 height 3
click at [525, 66] on div "Step 1 Inputs" at bounding box center [532, 66] width 137 height 9
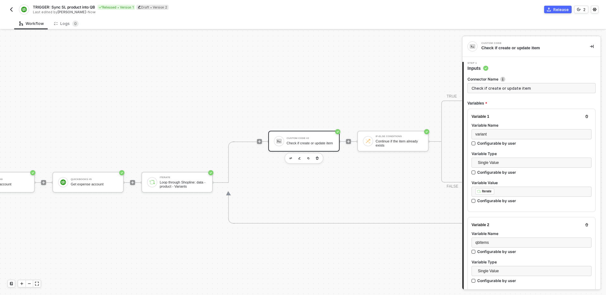
type textarea "const { slProduct, qbItems, variant } = inputData; const result = { exist: fals…"
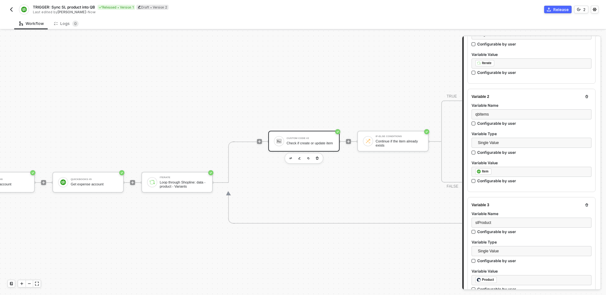
scroll to position [128, 0]
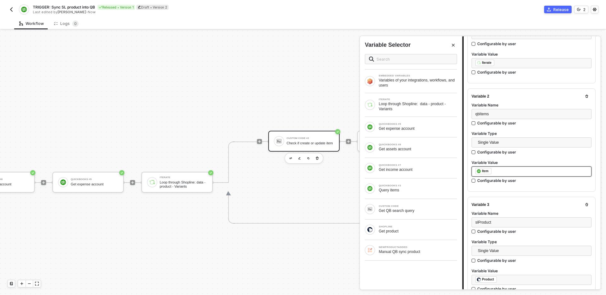
click at [502, 169] on div "﻿ ﻿ Item ﻿" at bounding box center [531, 171] width 112 height 7
click at [414, 193] on div "QUICKBOOKS #3 Query items" at bounding box center [411, 188] width 92 height 10
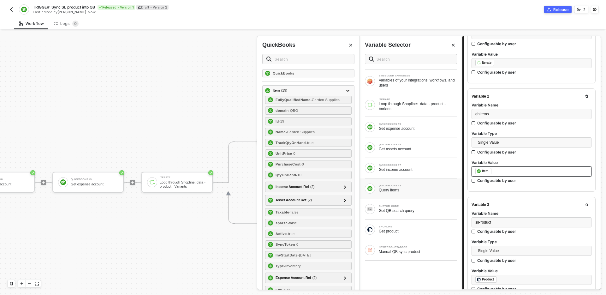
click at [513, 173] on div "﻿ ﻿ Item ﻿" at bounding box center [531, 171] width 112 height 7
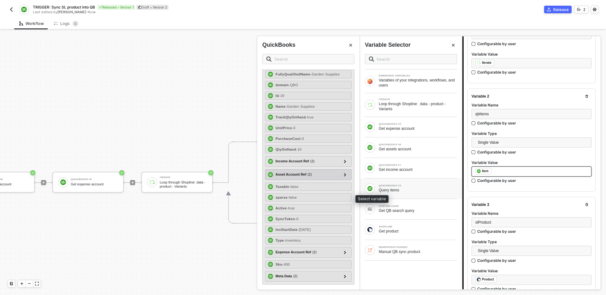
scroll to position [0, 0]
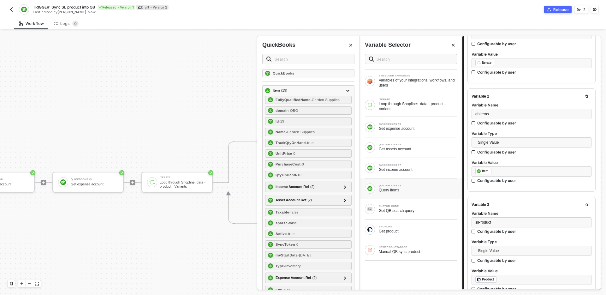
click at [353, 44] on button "Close" at bounding box center [351, 45] width 8 height 8
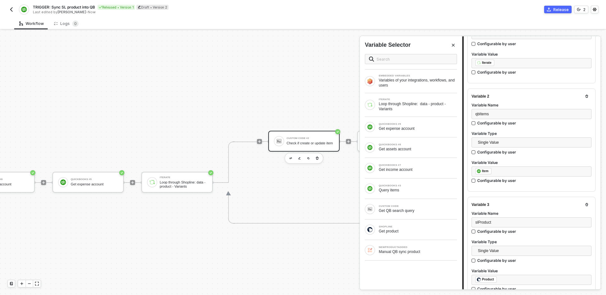
click at [456, 45] on button "Close" at bounding box center [454, 45] width 8 height 8
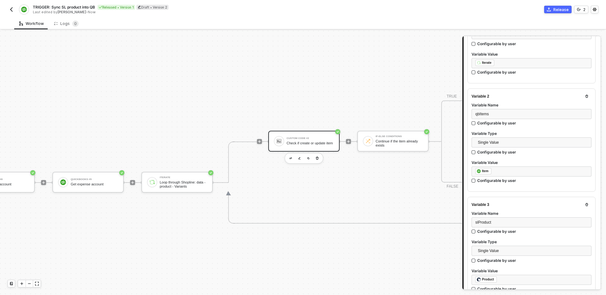
click at [361, 81] on div "TRIGGER NewProductAdded Manual QB sync product Shopline Get product Custom Code…" at bounding box center [124, 182] width 1226 height 611
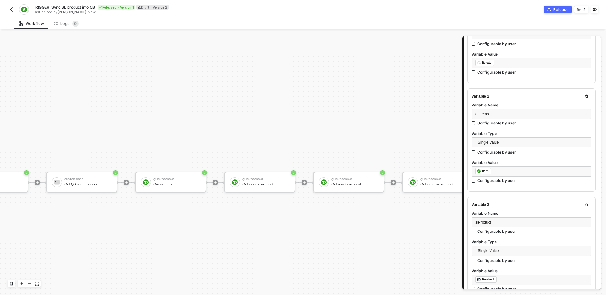
scroll to position [153, 0]
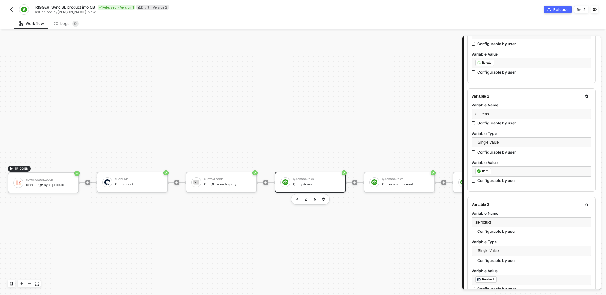
click at [312, 182] on div "Query items" at bounding box center [316, 184] width 47 height 4
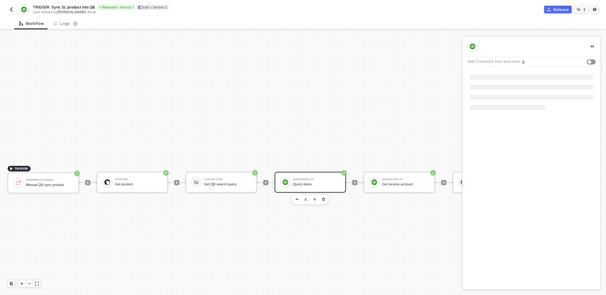
scroll to position [0, 0]
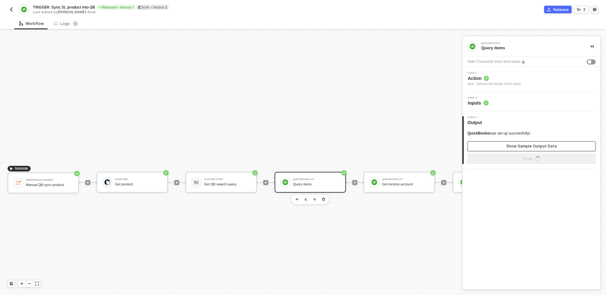
click at [518, 146] on div "Show Sample Output Data" at bounding box center [531, 146] width 51 height 5
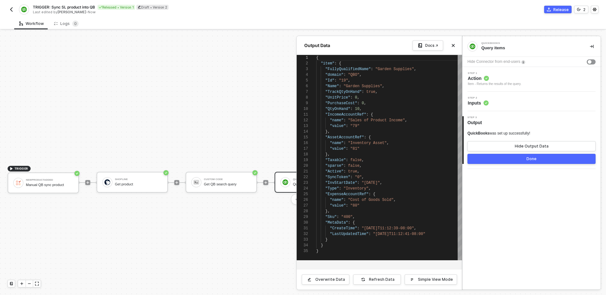
scroll to position [57, 0]
click at [339, 64] on span "{" at bounding box center [340, 63] width 2 height 4
click at [324, 282] on div "Overwrite Data" at bounding box center [330, 279] width 30 height 5
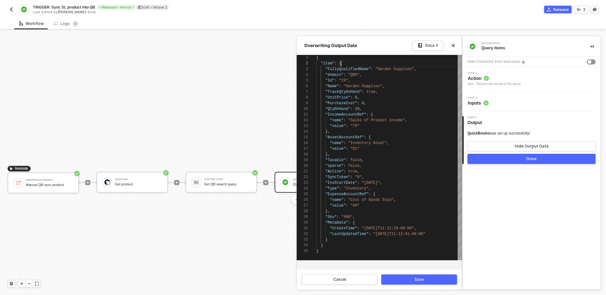
click at [416, 280] on div "Save" at bounding box center [418, 279] width 9 height 5
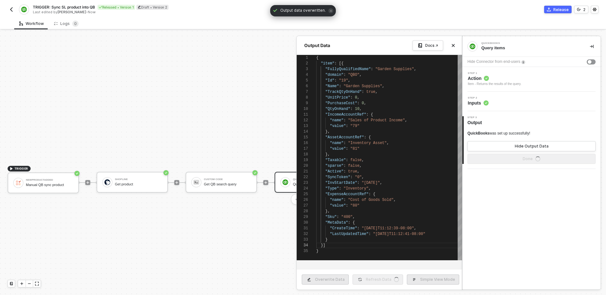
type textarea "{ "item": [ { "FullyQualifiedName": "Garden Supplies", "domain": "QBO", "Id": "…"
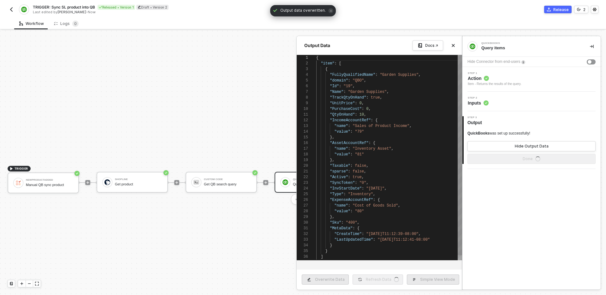
scroll to position [57, 0]
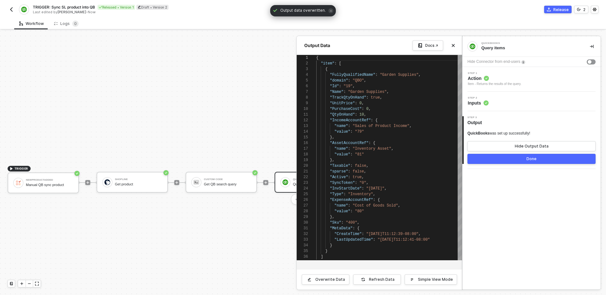
click at [508, 161] on button "Done" at bounding box center [532, 159] width 128 height 10
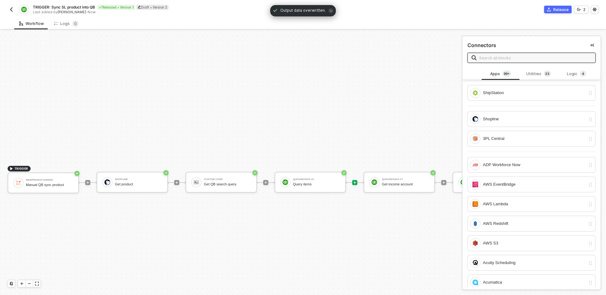
click at [372, 227] on div "TRIGGER NewProductAdded Manual QB sync product Shopline Get product Custom Code…" at bounding box center [613, 182] width 1226 height 611
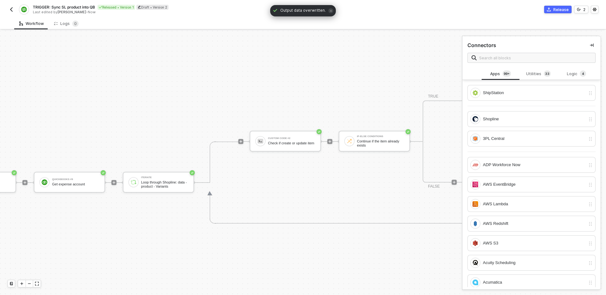
scroll to position [153, 513]
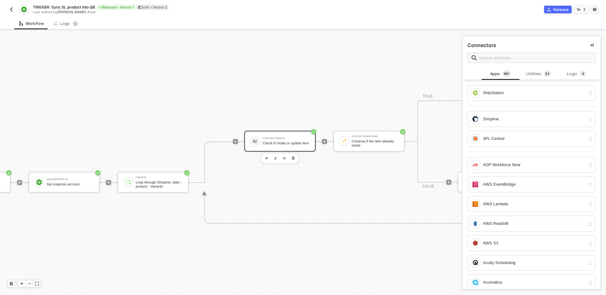
click at [289, 141] on div "Check if create or update item" at bounding box center [286, 143] width 47 height 4
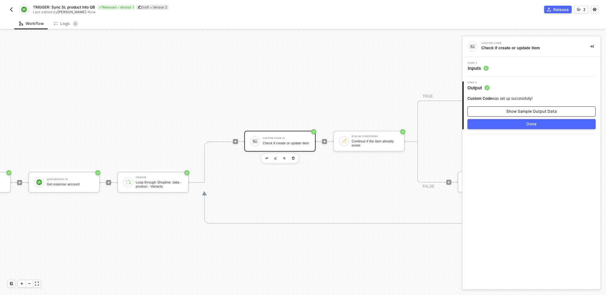
click at [506, 110] on button "Show Sample Output Data" at bounding box center [532, 111] width 128 height 10
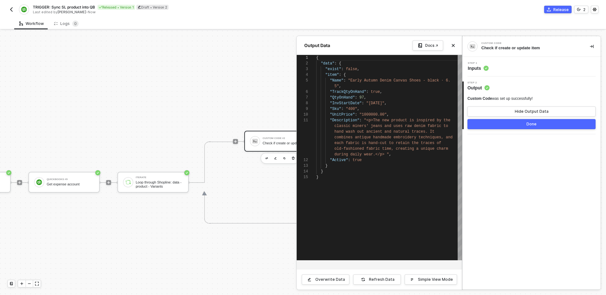
scroll to position [51, 0]
click at [383, 280] on div "Refresh Data" at bounding box center [382, 279] width 26 height 5
click at [512, 125] on button "Done" at bounding box center [532, 124] width 128 height 10
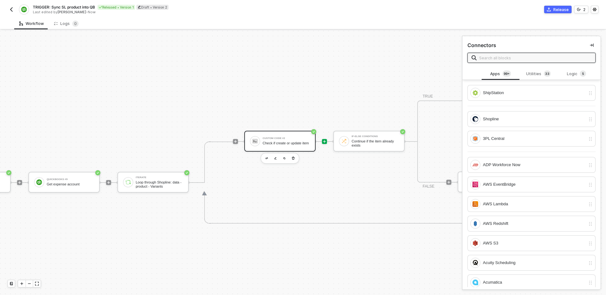
click at [295, 134] on div "Custom Code #2 Check if create or update item" at bounding box center [279, 141] width 71 height 21
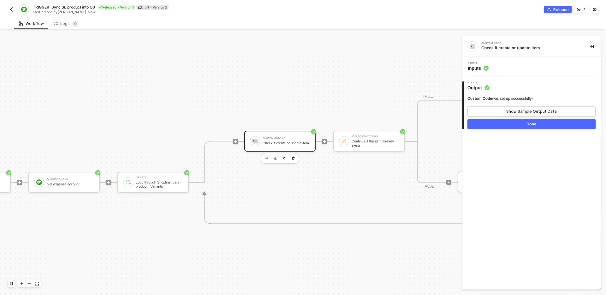
click at [530, 63] on div "Step 1 Inputs" at bounding box center [532, 66] width 137 height 9
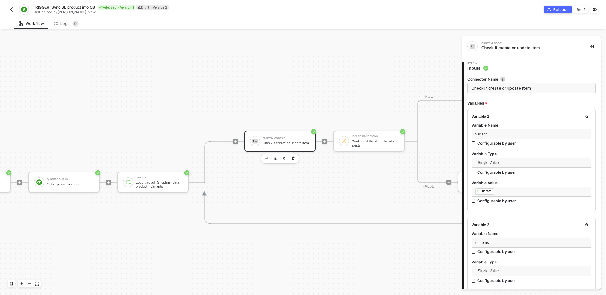
type textarea "const { slProduct, qbItems, variant } = inputData; const result = { exist: fals…"
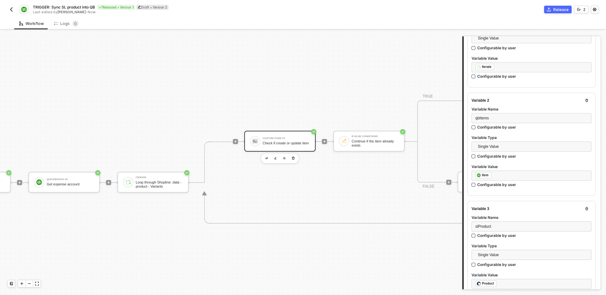
scroll to position [130, 0]
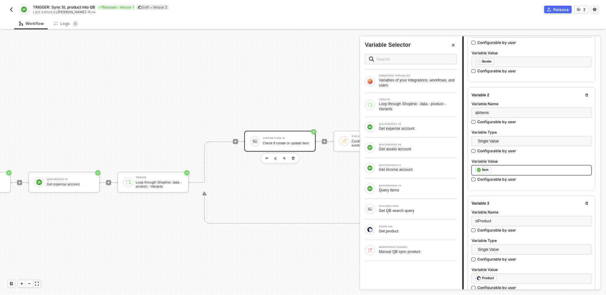
click at [508, 168] on div "﻿ ﻿ Item ﻿" at bounding box center [531, 170] width 112 height 7
click at [406, 190] on div "Query items" at bounding box center [418, 190] width 78 height 5
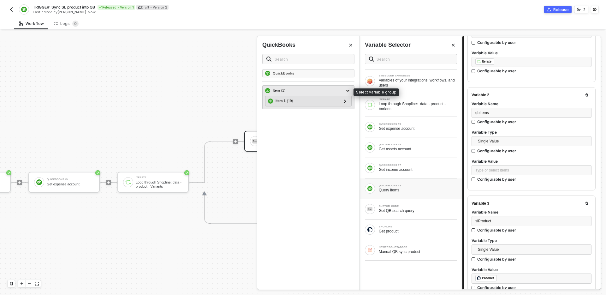
click at [316, 90] on div "Item ( 1 )" at bounding box center [304, 91] width 79 height 8
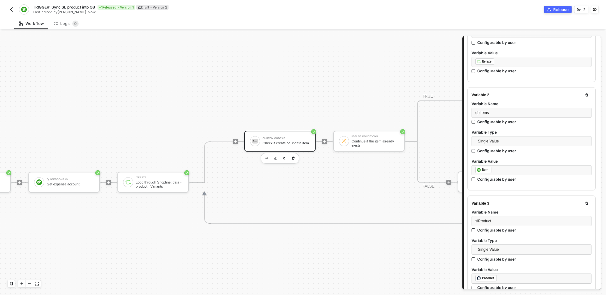
click at [515, 189] on div "Variable 2 Variable Name qbItems Configurable by user Variable Type Single Valu…" at bounding box center [532, 138] width 128 height 103
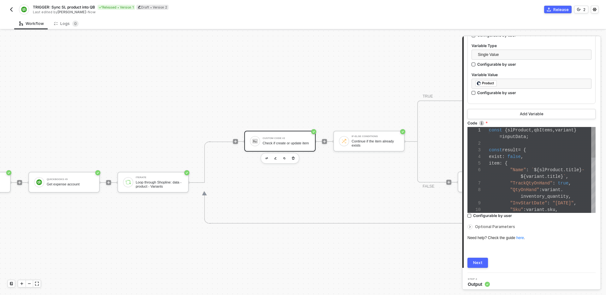
scroll to position [33, 40]
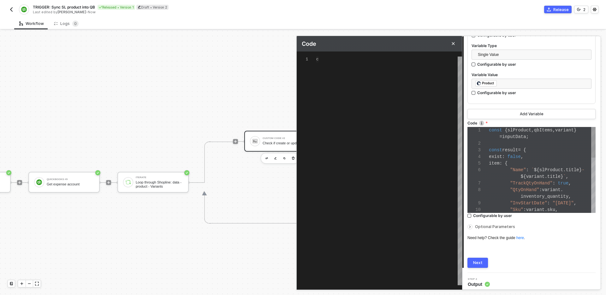
type textarea "const { slProduct, qbItems, variant } = inputData; const result = { exist: fals…"
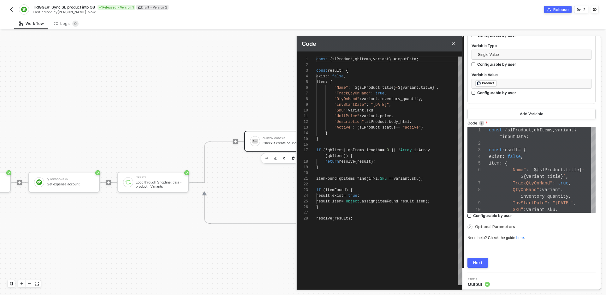
click at [484, 259] on button "Next" at bounding box center [478, 263] width 21 height 10
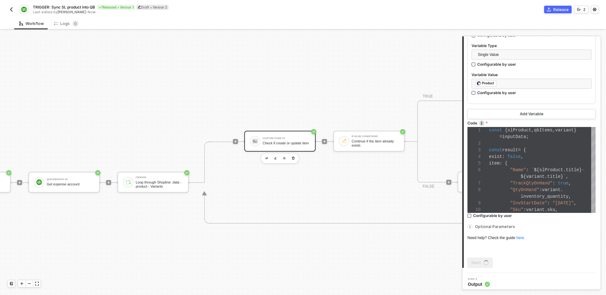
scroll to position [0, 0]
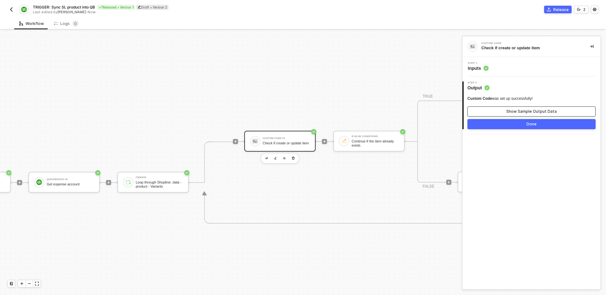
click at [519, 109] on div "Show Sample Output Data" at bounding box center [531, 111] width 51 height 5
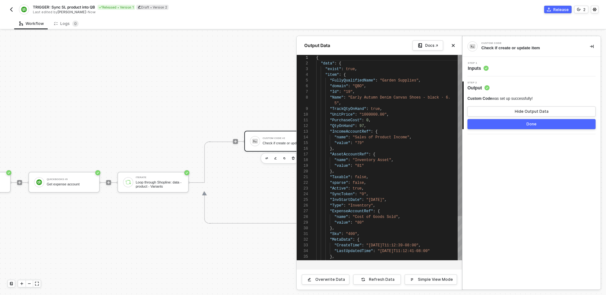
scroll to position [51, 0]
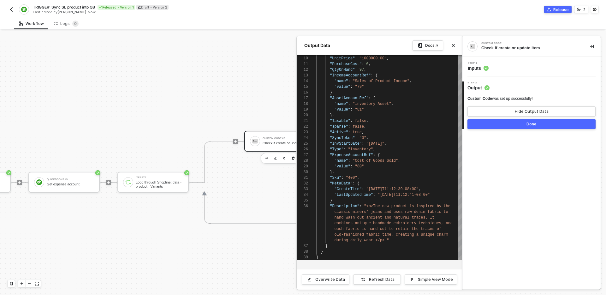
click at [525, 124] on button "Done" at bounding box center [532, 124] width 128 height 10
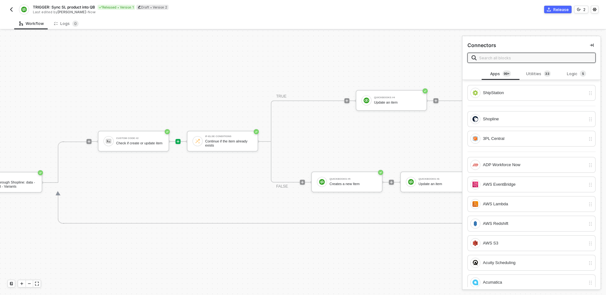
scroll to position [153, 794]
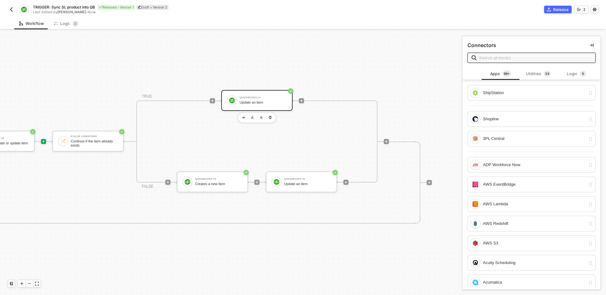
click at [255, 99] on div "QuickBooks #4 Update an item" at bounding box center [263, 100] width 47 height 12
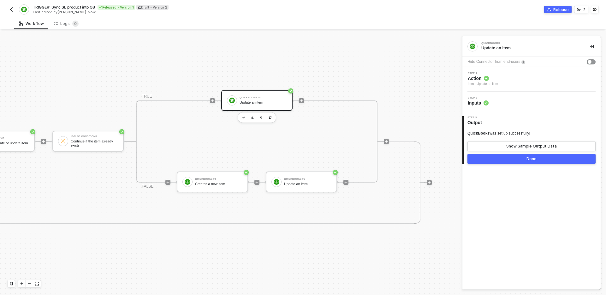
click at [534, 102] on div "Step 2 Inputs" at bounding box center [532, 101] width 137 height 9
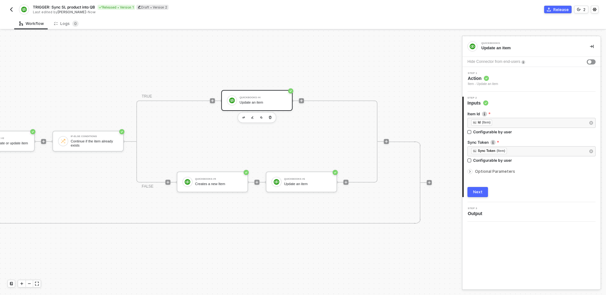
click at [494, 175] on div "Optional Parameters" at bounding box center [532, 171] width 128 height 7
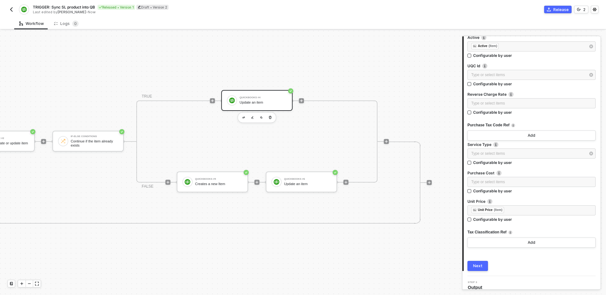
scroll to position [1019, 0]
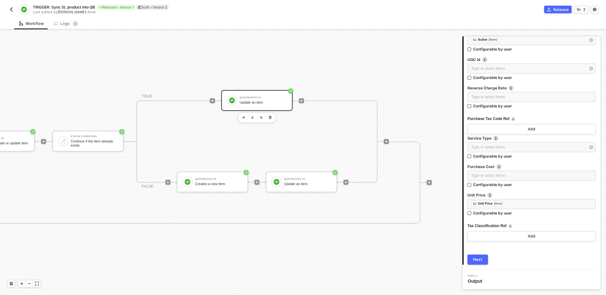
click at [477, 259] on div "Next" at bounding box center [477, 259] width 9 height 5
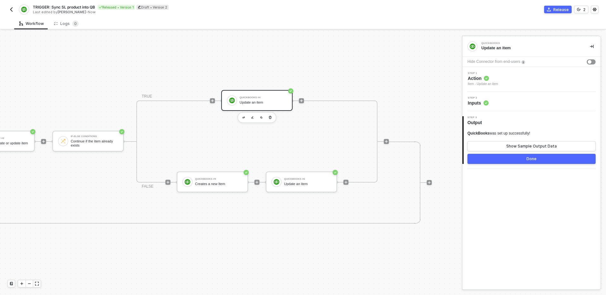
click at [511, 161] on button "Done" at bounding box center [532, 159] width 128 height 10
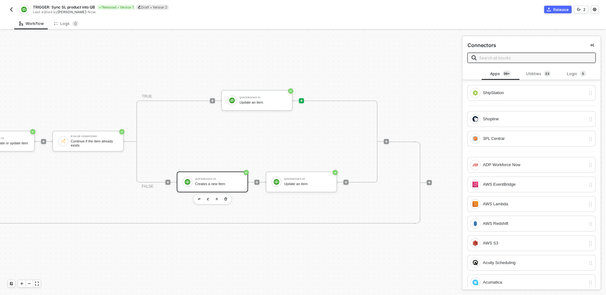
click at [221, 182] on div "Creates a new Item" at bounding box center [218, 184] width 47 height 4
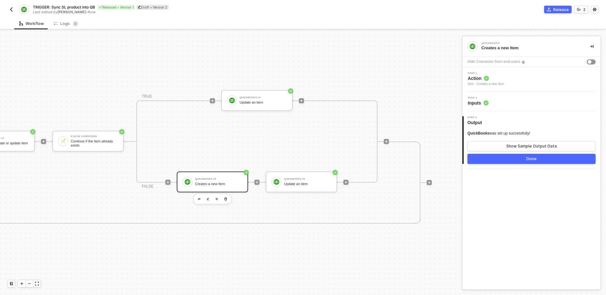
click at [547, 99] on div "Step 2 Inputs" at bounding box center [532, 101] width 137 height 9
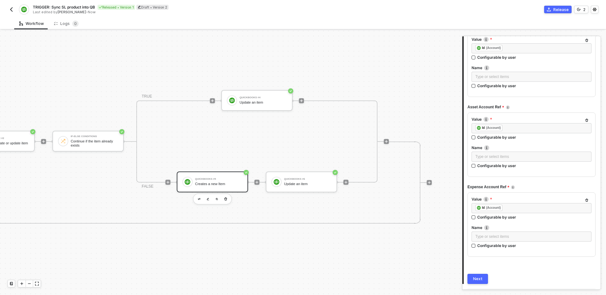
scroll to position [222, 0]
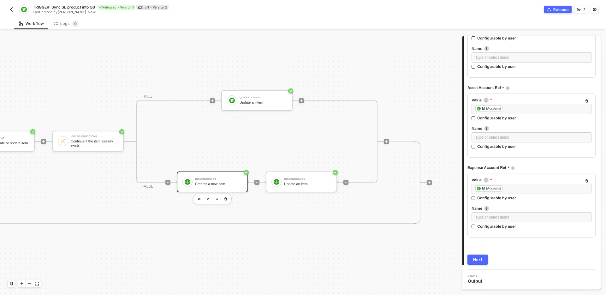
click at [474, 257] on div "Next" at bounding box center [477, 259] width 9 height 5
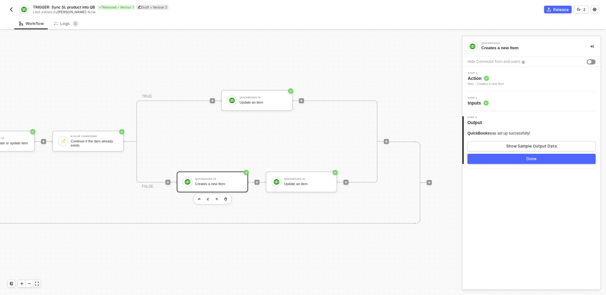
click at [513, 159] on button "Done" at bounding box center [532, 159] width 128 height 10
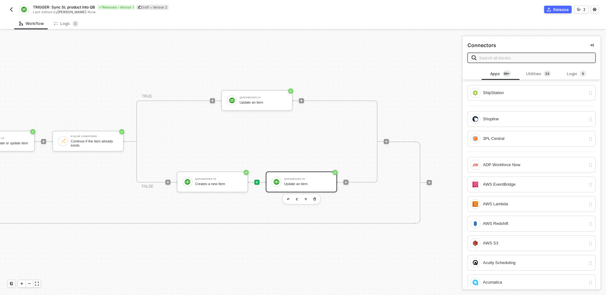
click at [320, 178] on div "QuickBooks #6" at bounding box center [307, 179] width 47 height 3
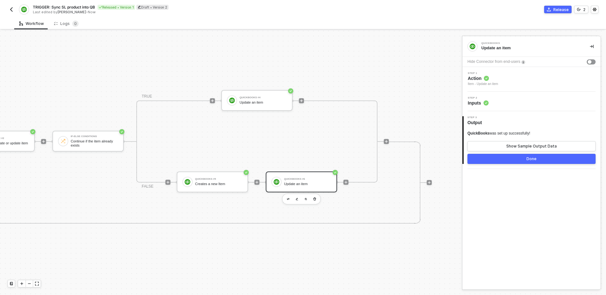
click at [531, 110] on div "Step 2 Inputs" at bounding box center [531, 102] width 138 height 20
click at [531, 105] on div "Step 2 Inputs" at bounding box center [532, 101] width 137 height 9
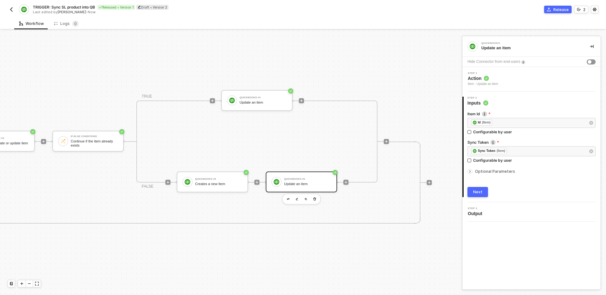
click at [503, 172] on span "Optional Parameters" at bounding box center [495, 171] width 40 height 5
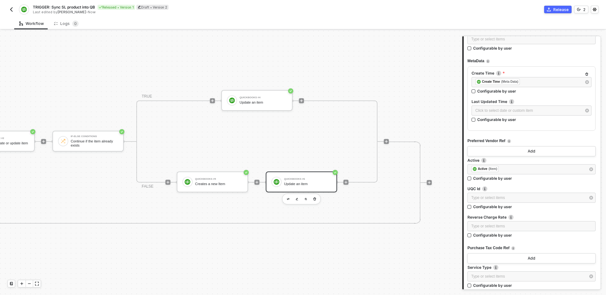
scroll to position [1019, 0]
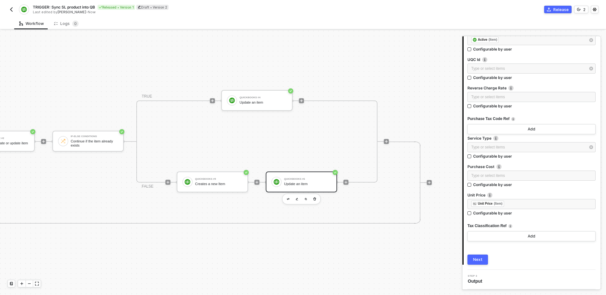
click at [479, 259] on div "Next" at bounding box center [477, 259] width 9 height 5
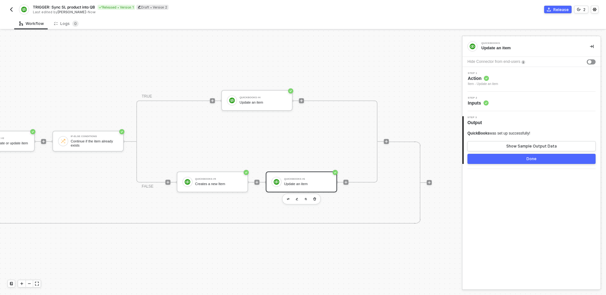
scroll to position [0, 0]
click at [508, 163] on button "Done" at bounding box center [532, 159] width 128 height 10
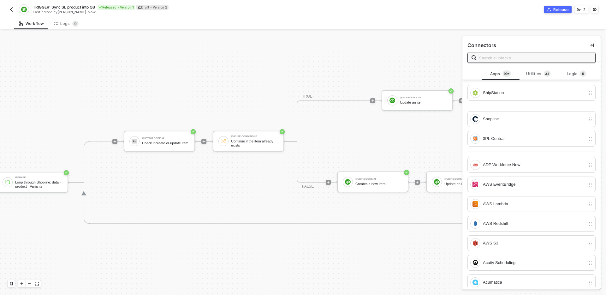
scroll to position [153, 619]
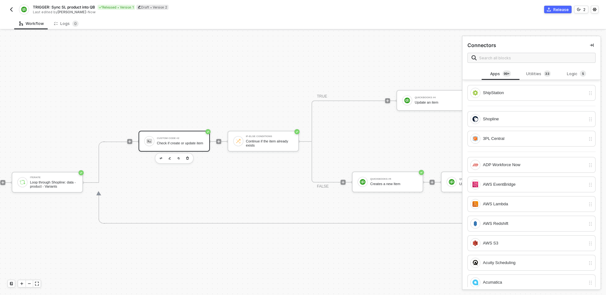
click at [182, 145] on div "Check if create or update item" at bounding box center [180, 143] width 47 height 4
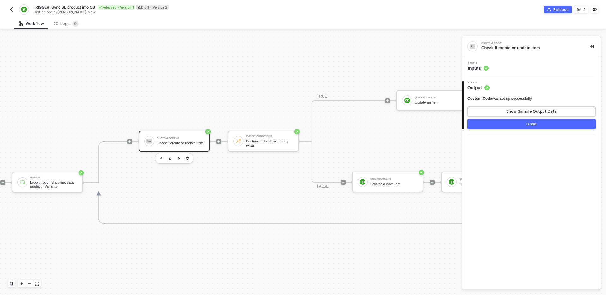
click at [522, 69] on div "Step 1 Inputs" at bounding box center [532, 66] width 137 height 9
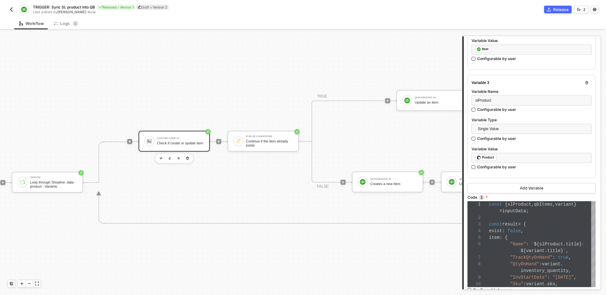
scroll to position [263, 0]
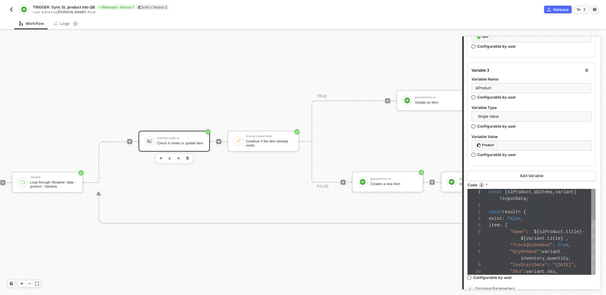
click at [535, 217] on div "exist : false ," at bounding box center [542, 218] width 107 height 7
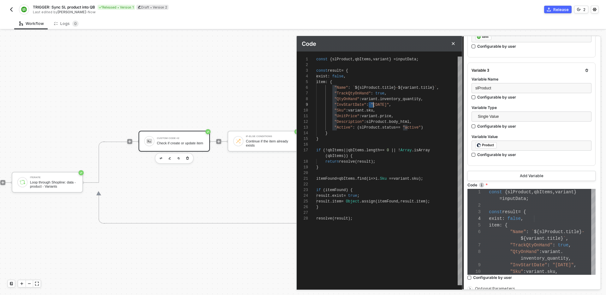
scroll to position [45, 57]
drag, startPoint x: 369, startPoint y: 104, endPoint x: 373, endPoint y: 105, distance: 3.8
click at [373, 105] on textarea "const { slProduct, qbItems, variant } = inputData; const result = { exist: fals…" at bounding box center [373, 105] width 0 height 6
drag, startPoint x: 371, startPoint y: 104, endPoint x: 398, endPoint y: 104, distance: 27.5
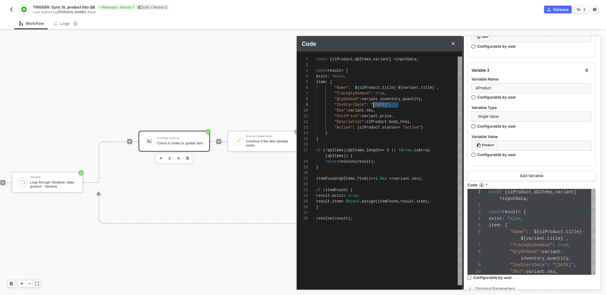
scroll to position [45, 55]
paste textarea "new Date().toISOString().split('T')[0]"
type textarea "const { slProduct, qbItems, variant } = inputData; const result = { exist: fals…"
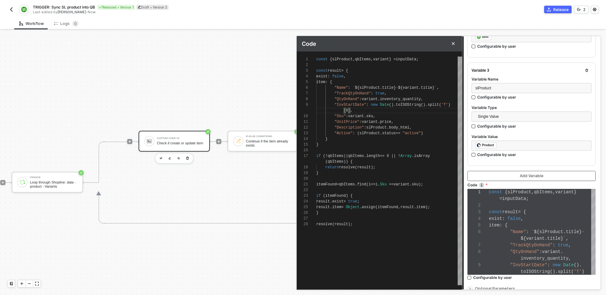
scroll to position [327, 0]
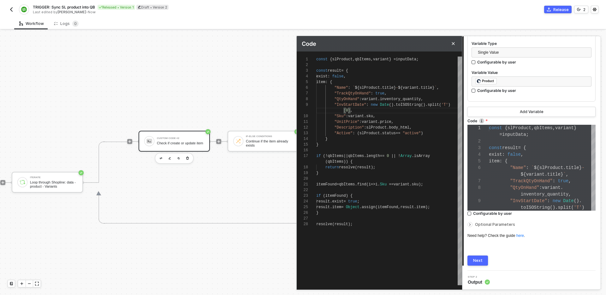
click at [482, 258] on div "Next" at bounding box center [477, 260] width 9 height 5
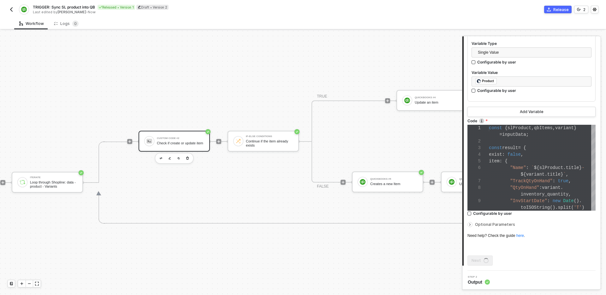
scroll to position [0, 0]
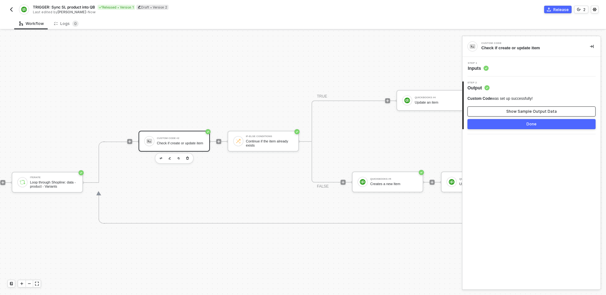
click at [517, 113] on div "Show Sample Output Data" at bounding box center [531, 111] width 51 height 5
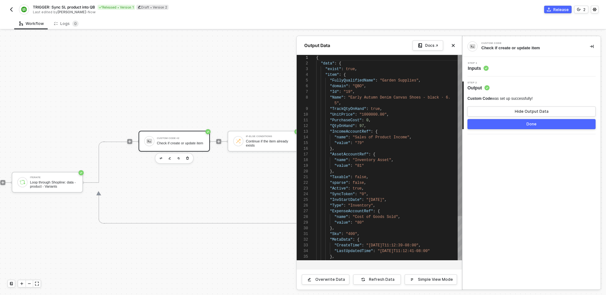
scroll to position [51, 0]
click at [529, 68] on div "Step 1 Inputs" at bounding box center [532, 66] width 137 height 9
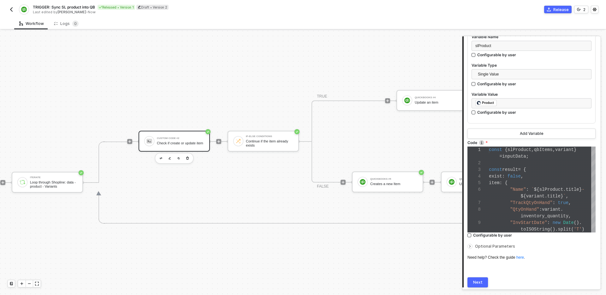
scroll to position [321, 0]
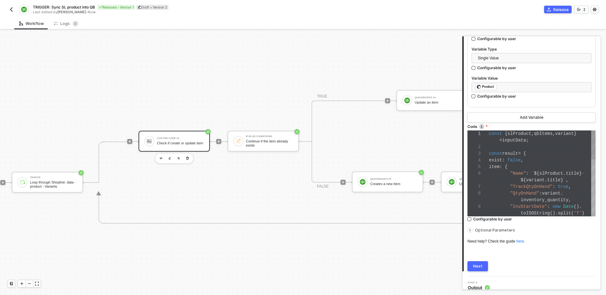
click at [525, 168] on div "item : {" at bounding box center [542, 167] width 107 height 7
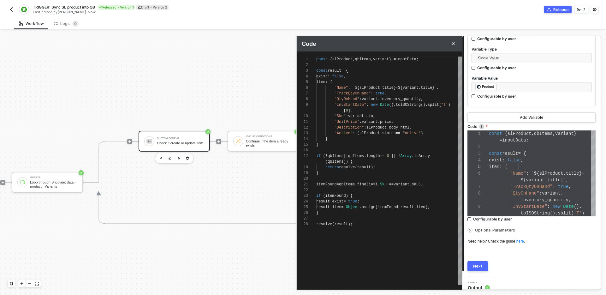
scroll to position [45, 37]
click at [358, 109] on div "[ 0 ]," at bounding box center [389, 111] width 146 height 6
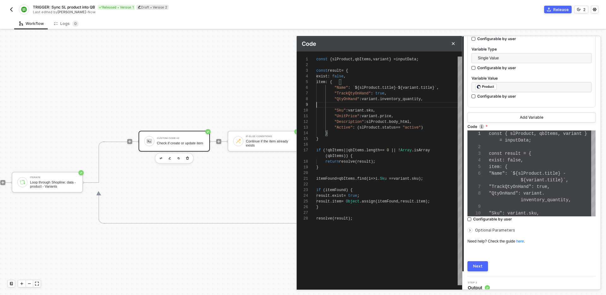
scroll to position [45, 0]
type textarea "const { slProduct, qbItems, variant } = inputData; const result = { exist: fals…"
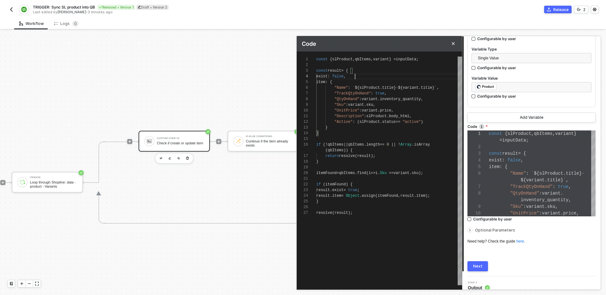
type textarea "const { slProduct, qbItems, variant } = inputData; const result = { exist: fals…"
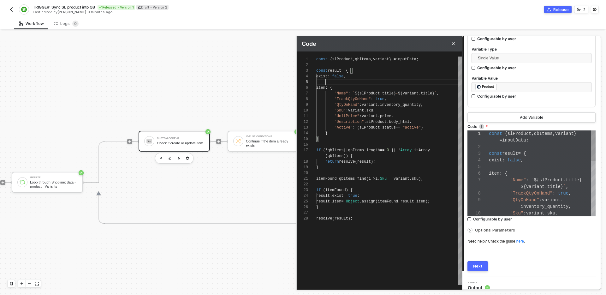
paste textarea ""InvStartDate": new Date().toISOString().split('T')[0],"
type textarea "const { slProduct, qbItems, variant } = inputData; const result = { exist: fals…"
click at [476, 270] on button "Next" at bounding box center [478, 266] width 21 height 10
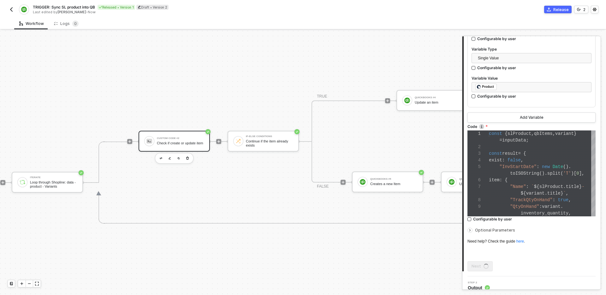
scroll to position [0, 0]
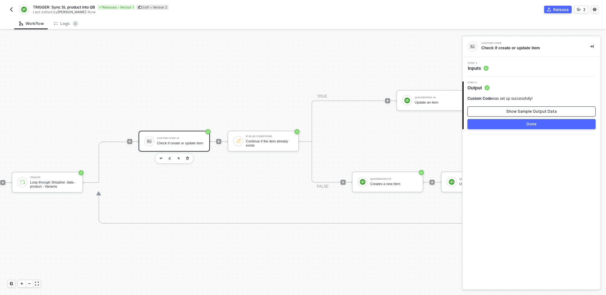
click at [495, 115] on button "Show Sample Output Data" at bounding box center [532, 111] width 128 height 10
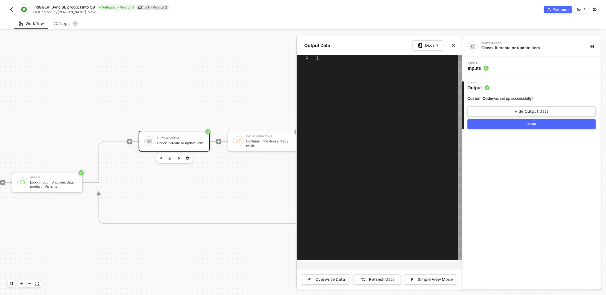
type textarea "{ "data": { "exist": true, "InvStartDate": "2025-10-08", "item": { "FullyQualif…"
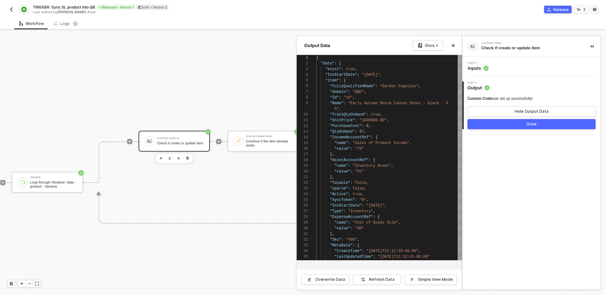
click at [498, 126] on button "Done" at bounding box center [532, 124] width 128 height 10
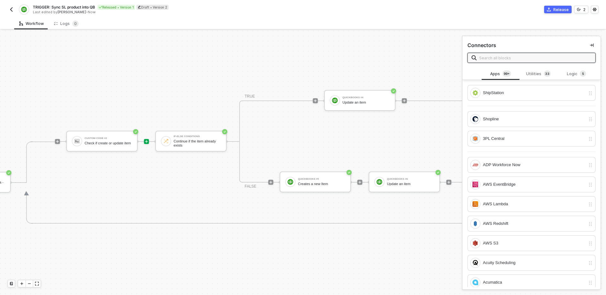
scroll to position [153, 704]
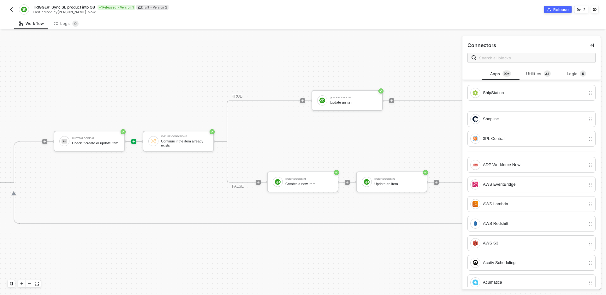
click at [351, 131] on div "TRUE QuickBooks #4 Update an item FALSE QuickBooks #5 Creates a new Item QuickB…" at bounding box center [347, 141] width 241 height 82
click at [309, 185] on div "Creates a new Item" at bounding box center [308, 184] width 47 height 4
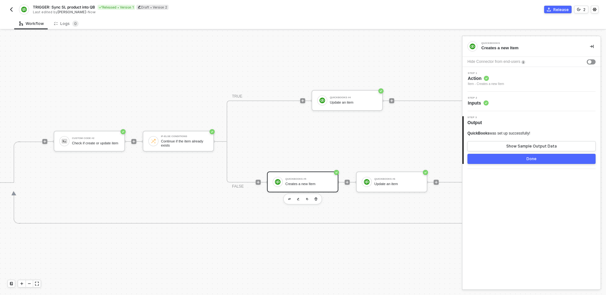
click at [514, 104] on div "Step 2 Inputs" at bounding box center [532, 101] width 137 height 9
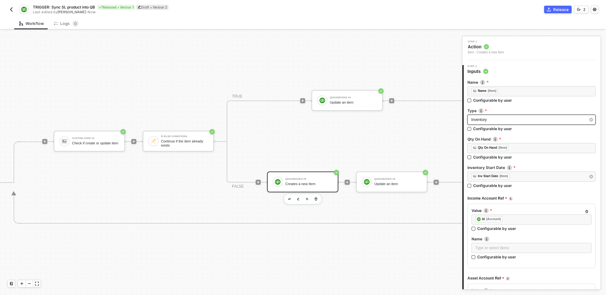
scroll to position [32, 0]
click at [529, 178] on div "﻿ ﻿ Inv Start Date (Item) ﻿" at bounding box center [528, 175] width 114 height 7
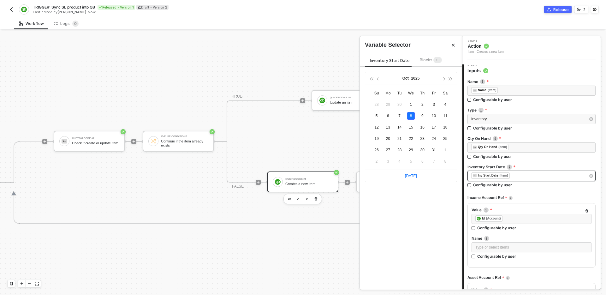
click at [529, 178] on div "﻿ ﻿ Inv Start Date (Item) ﻿" at bounding box center [528, 175] width 114 height 7
type input "2025-10-08"
click at [425, 59] on span "Blocks 1 0" at bounding box center [431, 59] width 22 height 5
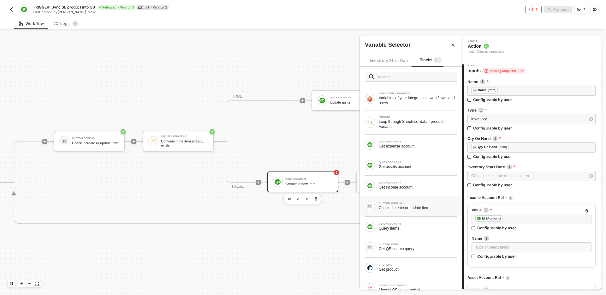
click at [410, 203] on div "CUSTOM CODE #2" at bounding box center [418, 203] width 78 height 3
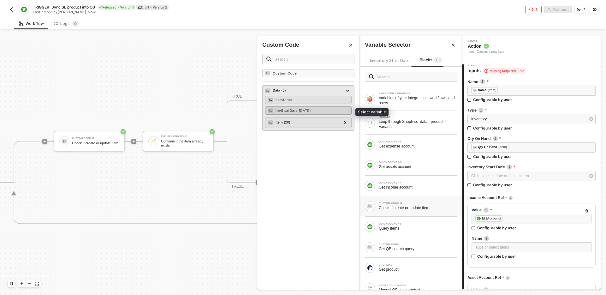
click at [311, 109] on span "- 2025-10-08" at bounding box center [304, 111] width 13 height 4
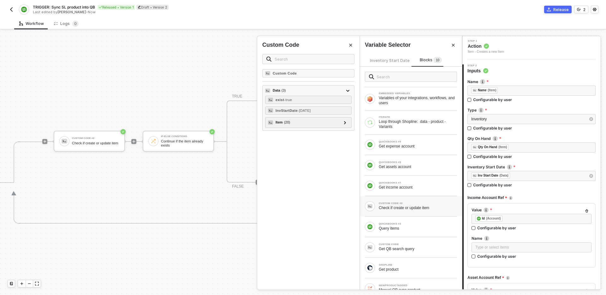
click at [454, 44] on icon "Close" at bounding box center [453, 45] width 3 height 3
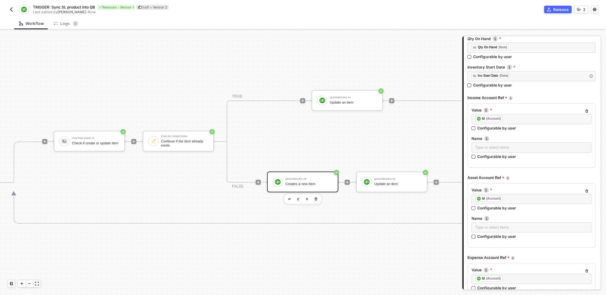
scroll to position [222, 0]
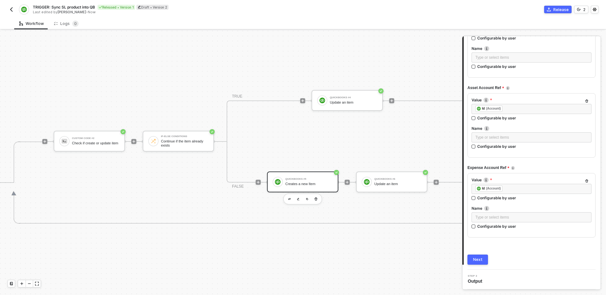
click at [477, 258] on div "Next" at bounding box center [477, 259] width 9 height 5
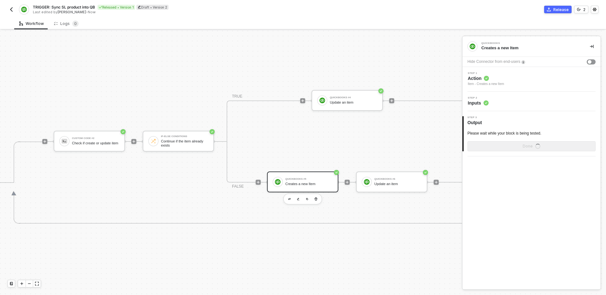
scroll to position [0, 0]
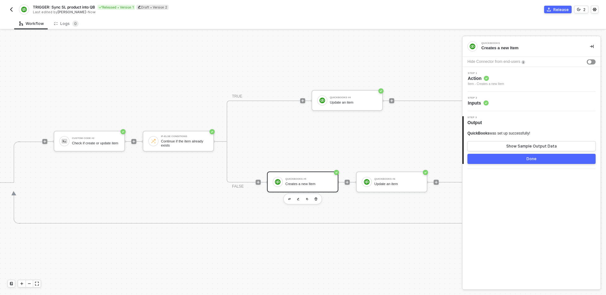
click at [525, 162] on button "Done" at bounding box center [532, 159] width 128 height 10
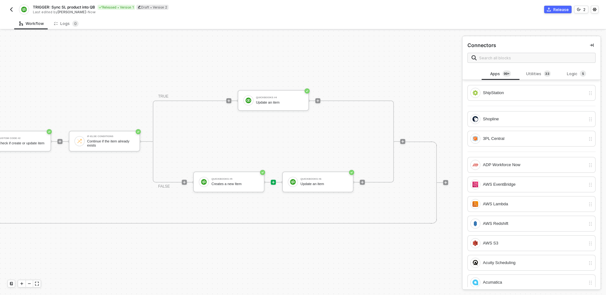
scroll to position [153, 803]
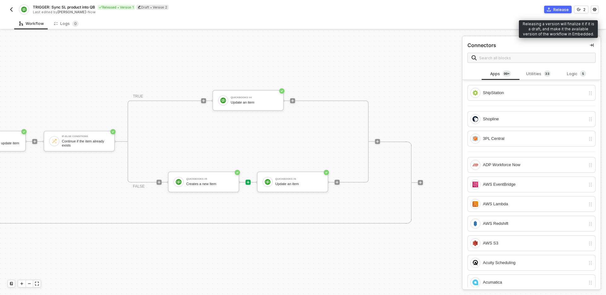
click at [563, 10] on div "Release" at bounding box center [560, 9] width 15 height 5
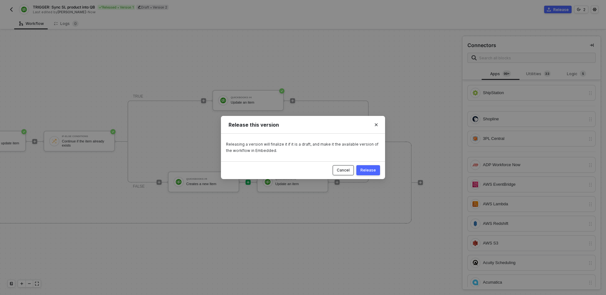
click at [347, 168] on div "Cancel" at bounding box center [343, 170] width 13 height 5
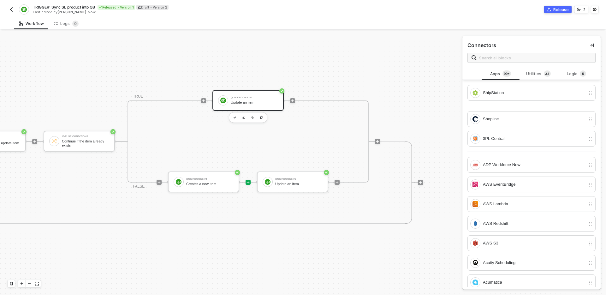
click at [252, 97] on div "QuickBooks #4" at bounding box center [254, 97] width 47 height 3
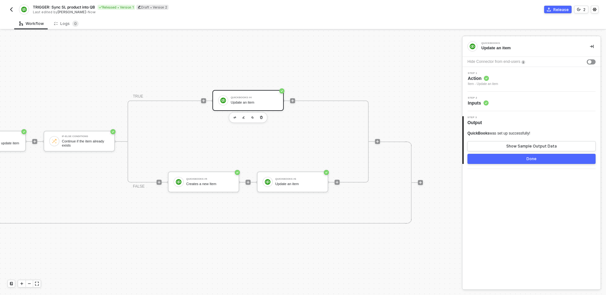
click at [535, 101] on div "Step 2 Inputs" at bounding box center [532, 101] width 137 height 9
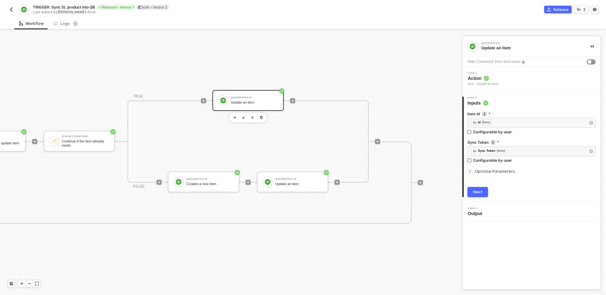
click at [551, 8] on icon "icon-commerce" at bounding box center [549, 10] width 4 height 4
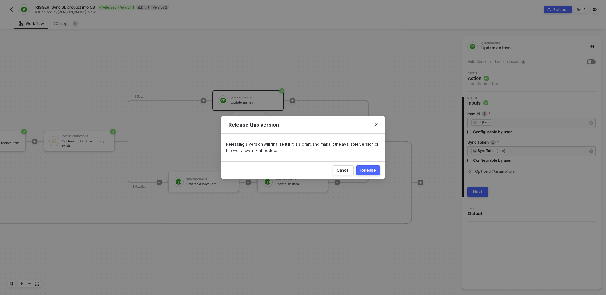
click at [372, 169] on div "Release" at bounding box center [368, 170] width 15 height 5
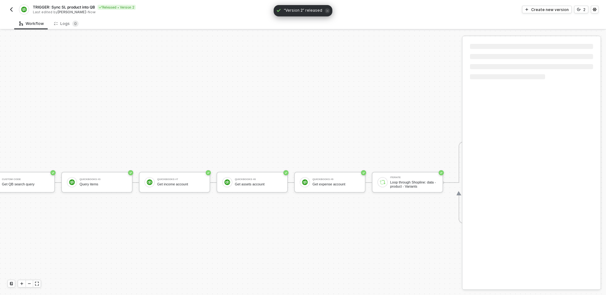
scroll to position [153, 0]
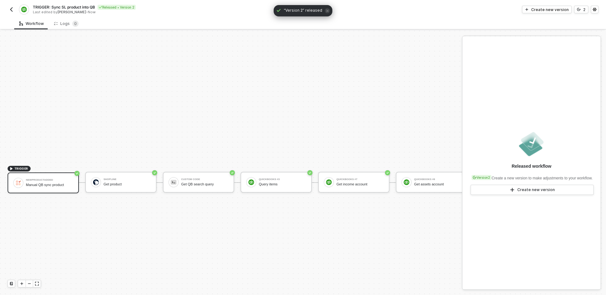
click at [11, 9] on img "button" at bounding box center [11, 9] width 5 height 5
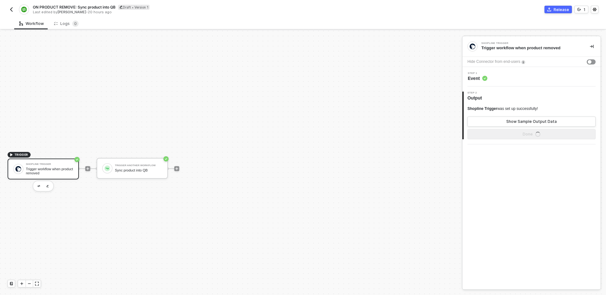
scroll to position [12, 0]
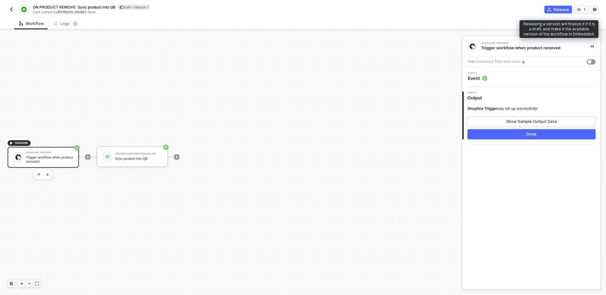
click at [558, 8] on div "Release" at bounding box center [561, 9] width 15 height 5
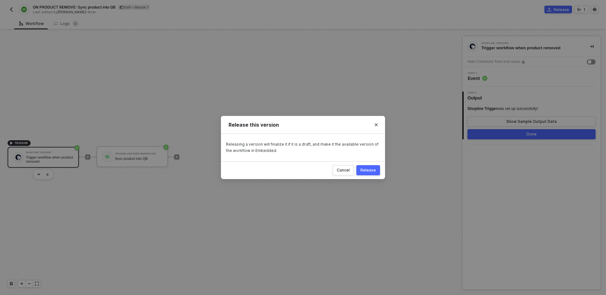
click at [366, 170] on div "Release" at bounding box center [368, 170] width 15 height 5
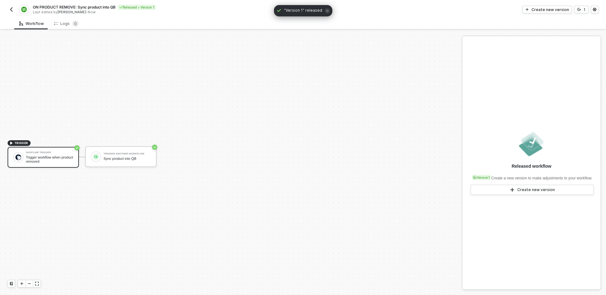
click at [12, 9] on img "button" at bounding box center [11, 9] width 5 height 5
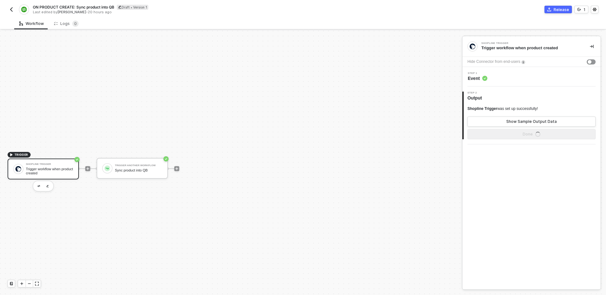
scroll to position [12, 0]
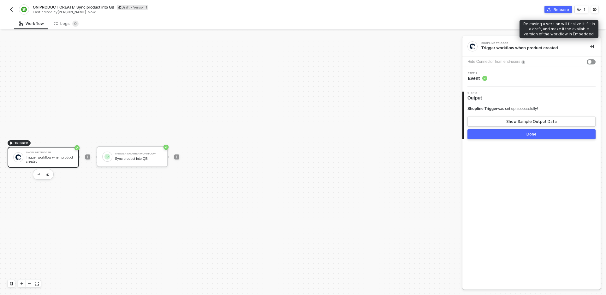
click at [557, 9] on div "Release" at bounding box center [561, 9] width 15 height 5
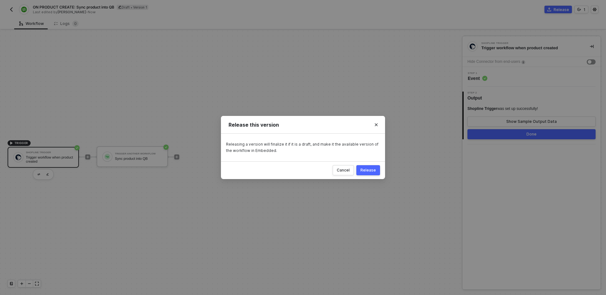
click at [367, 171] on div "Release" at bounding box center [368, 170] width 15 height 5
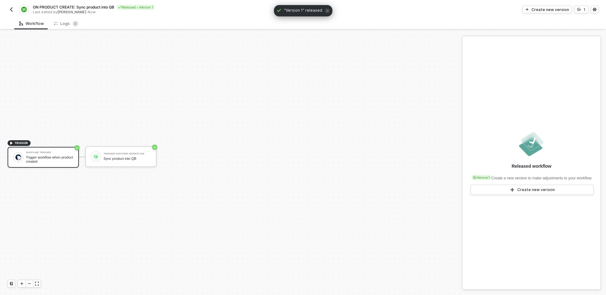
click at [9, 8] on img "button" at bounding box center [11, 9] width 5 height 5
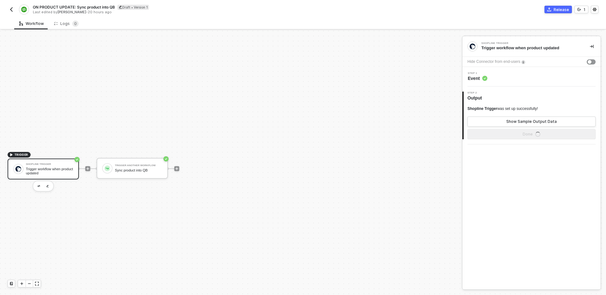
scroll to position [12, 0]
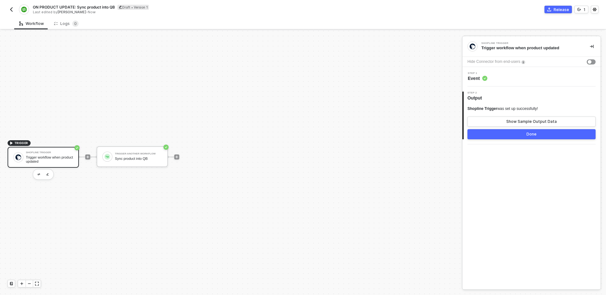
click at [550, 9] on icon "icon-commerce" at bounding box center [549, 10] width 4 height 4
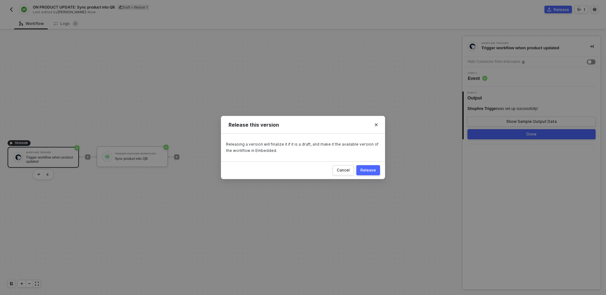
click at [369, 170] on div "Release" at bounding box center [368, 170] width 15 height 5
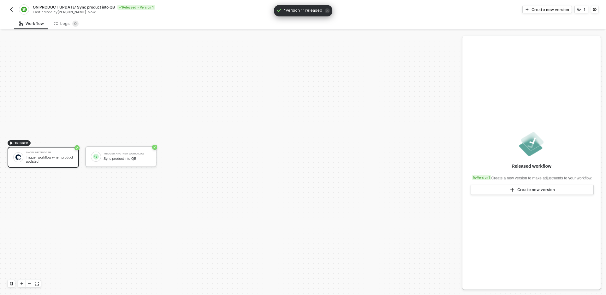
click at [13, 11] on img "button" at bounding box center [11, 9] width 5 height 5
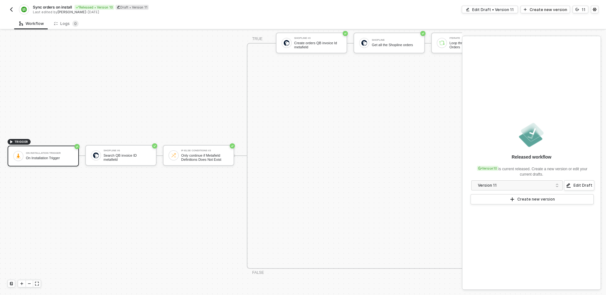
scroll to position [335, 0]
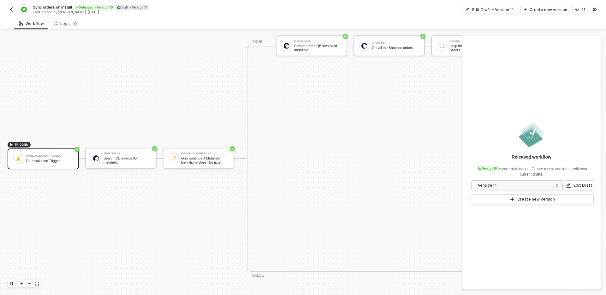
click at [161, 228] on div "TRIGGER On Installation Trigger On Installation Trigger Shopline #6 Search QB i…" at bounding box center [606, 158] width 1212 height 926
click at [503, 11] on div "Edit Draft • Version 11" at bounding box center [493, 9] width 42 height 5
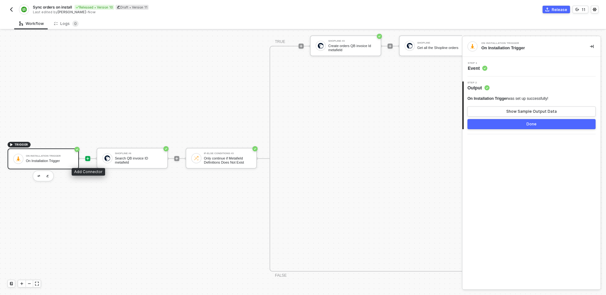
click at [88, 159] on icon "icon-play" at bounding box center [87, 158] width 3 height 3
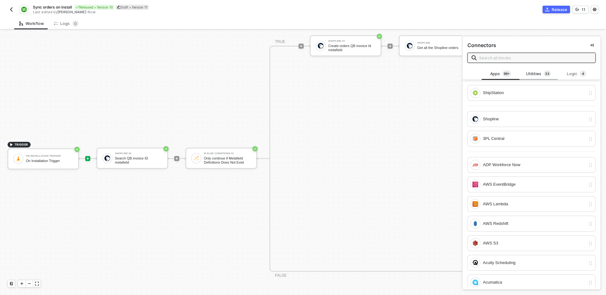
click at [539, 74] on div "Utilities 3 3" at bounding box center [539, 73] width 28 height 7
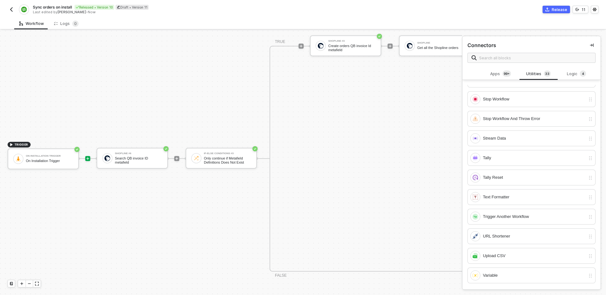
scroll to position [1, 0]
click at [536, 213] on div "Trigger Another Workflow" at bounding box center [534, 215] width 103 height 7
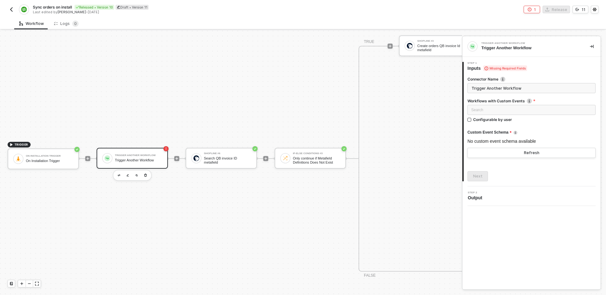
click at [528, 87] on input "Trigger Another Workflow" at bounding box center [532, 88] width 128 height 10
type input "Full sync products"
click at [520, 110] on div "Search" at bounding box center [532, 110] width 128 height 10
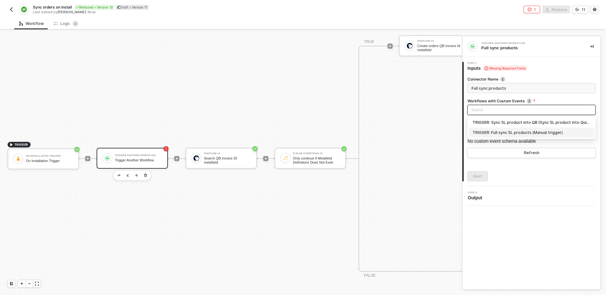
click at [532, 133] on div "TRIGGER: Full sync SL products (Manual trigger)" at bounding box center [532, 132] width 118 height 7
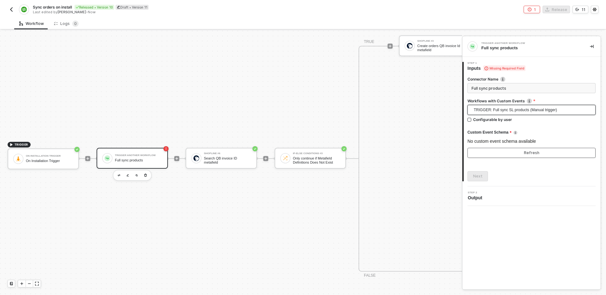
click at [518, 151] on button "Refresh" at bounding box center [532, 153] width 128 height 10
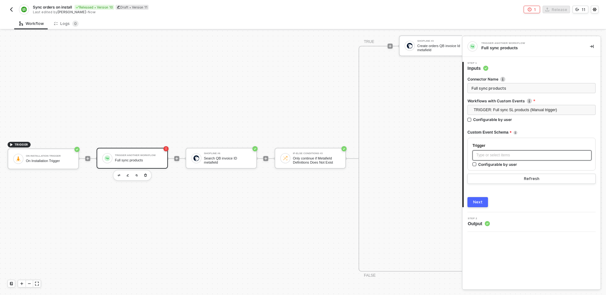
click at [518, 152] on div "Type or select items ﻿" at bounding box center [532, 155] width 119 height 10
click at [530, 201] on div "Next" at bounding box center [532, 202] width 128 height 10
click at [482, 203] on div "Next" at bounding box center [477, 202] width 9 height 5
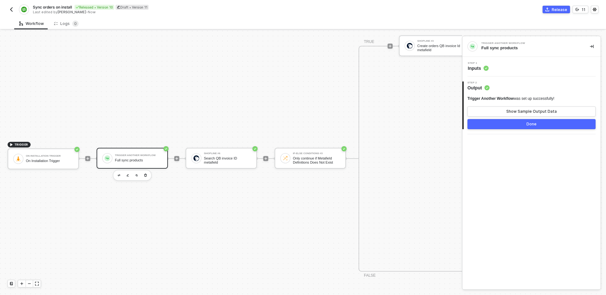
click at [529, 122] on div "Done" at bounding box center [532, 124] width 10 height 5
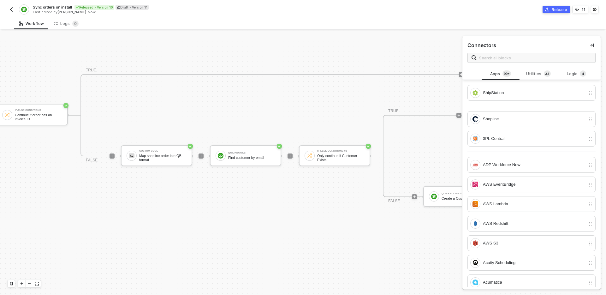
scroll to position [164, 799]
